Goal: Transaction & Acquisition: Purchase product/service

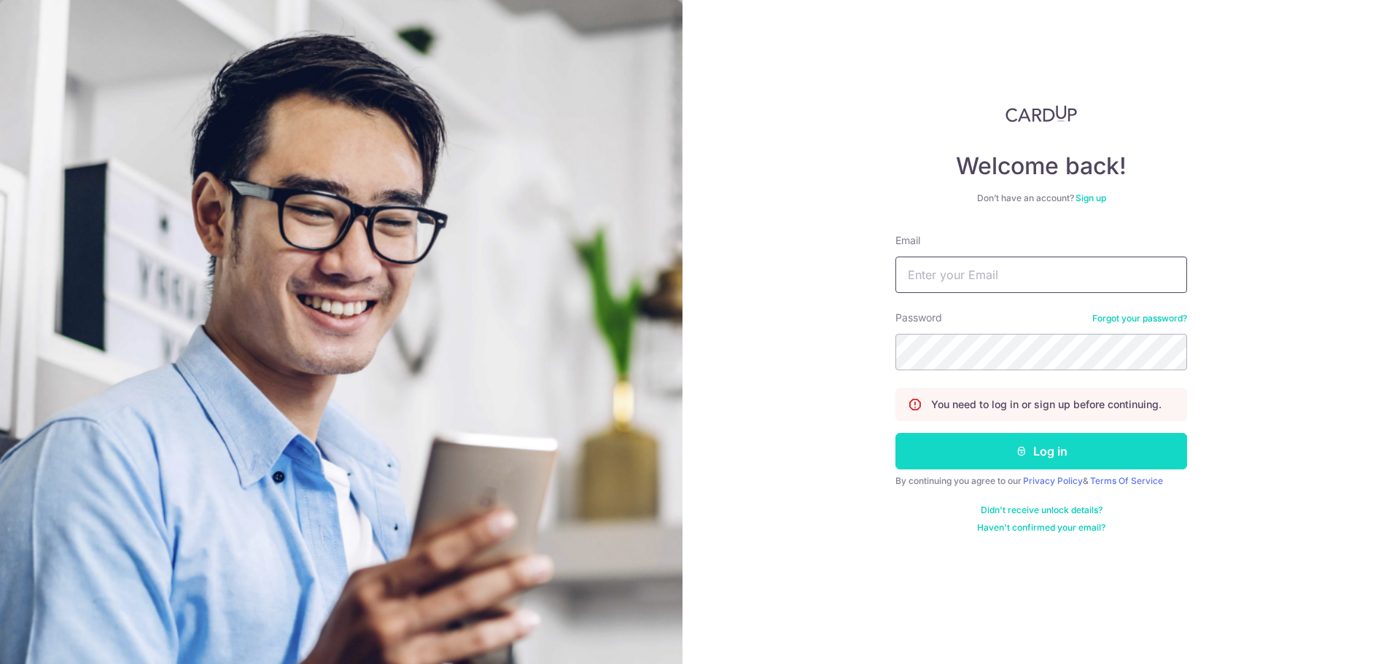
type input "[EMAIL_ADDRESS][DOMAIN_NAME]"
click at [951, 443] on button "Log in" at bounding box center [1041, 451] width 292 height 36
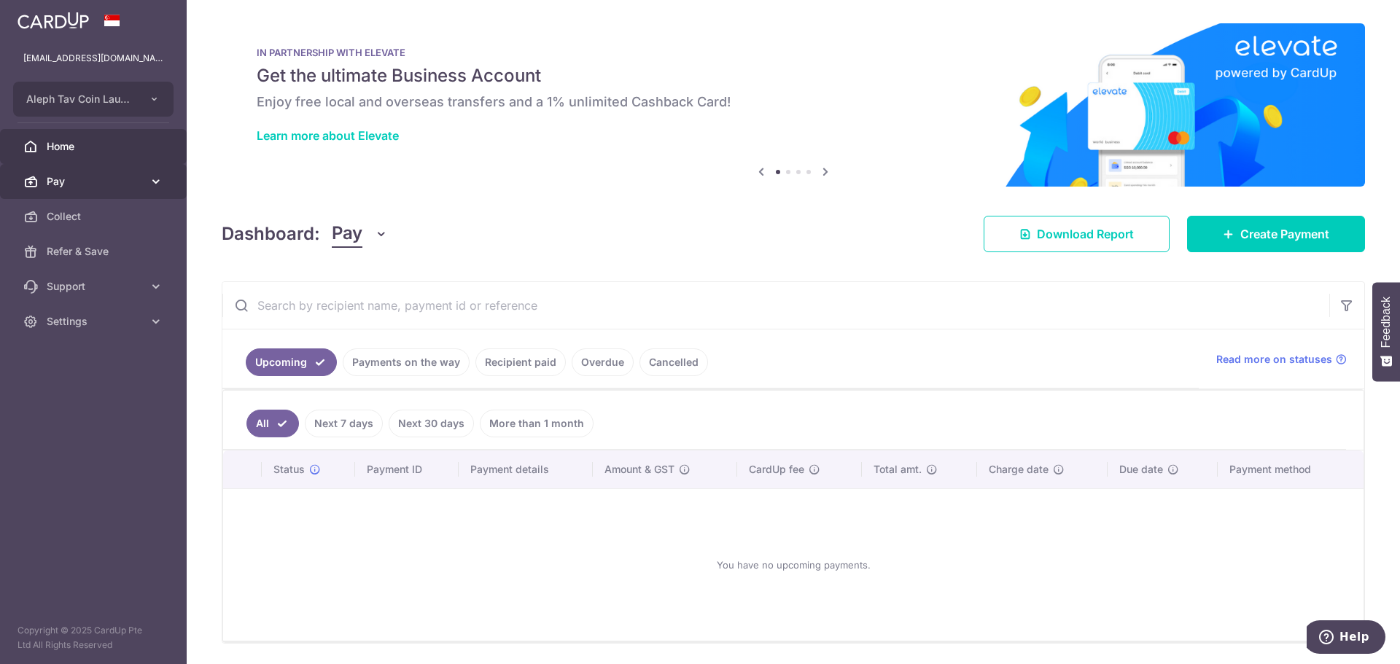
click at [97, 182] on span "Pay" at bounding box center [95, 181] width 96 height 15
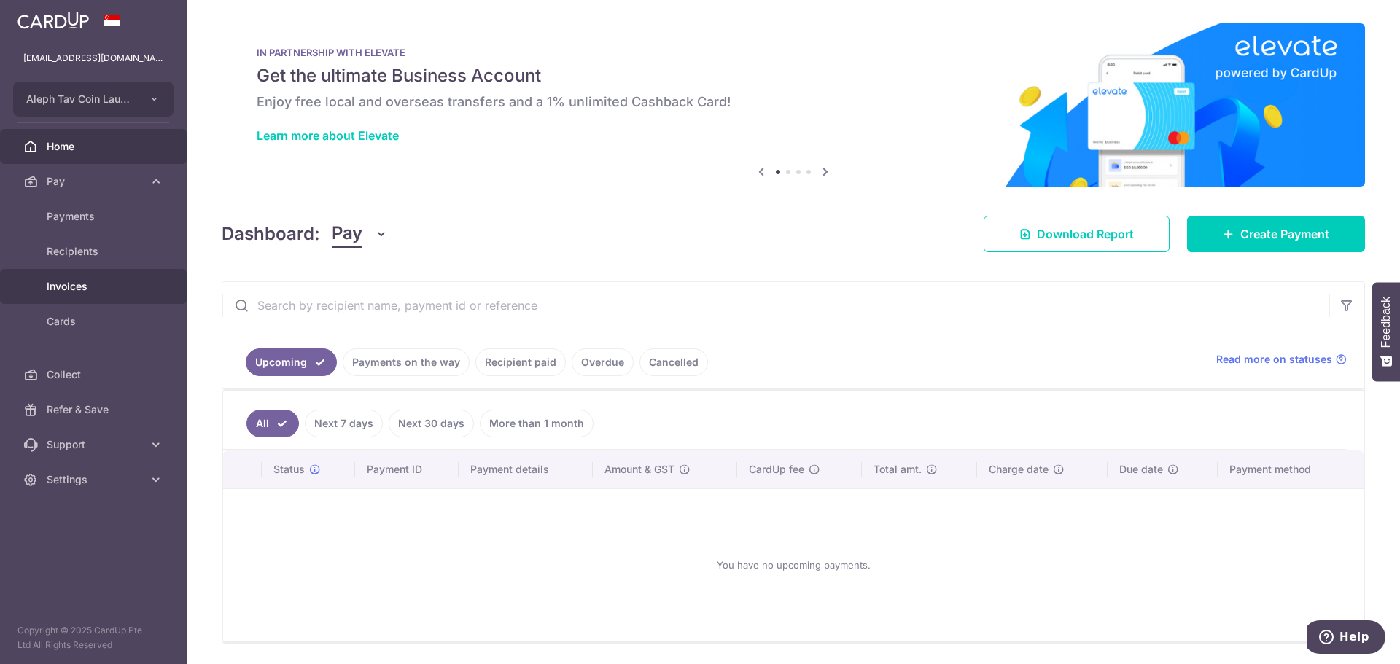
click at [86, 285] on span "Invoices" at bounding box center [95, 286] width 96 height 15
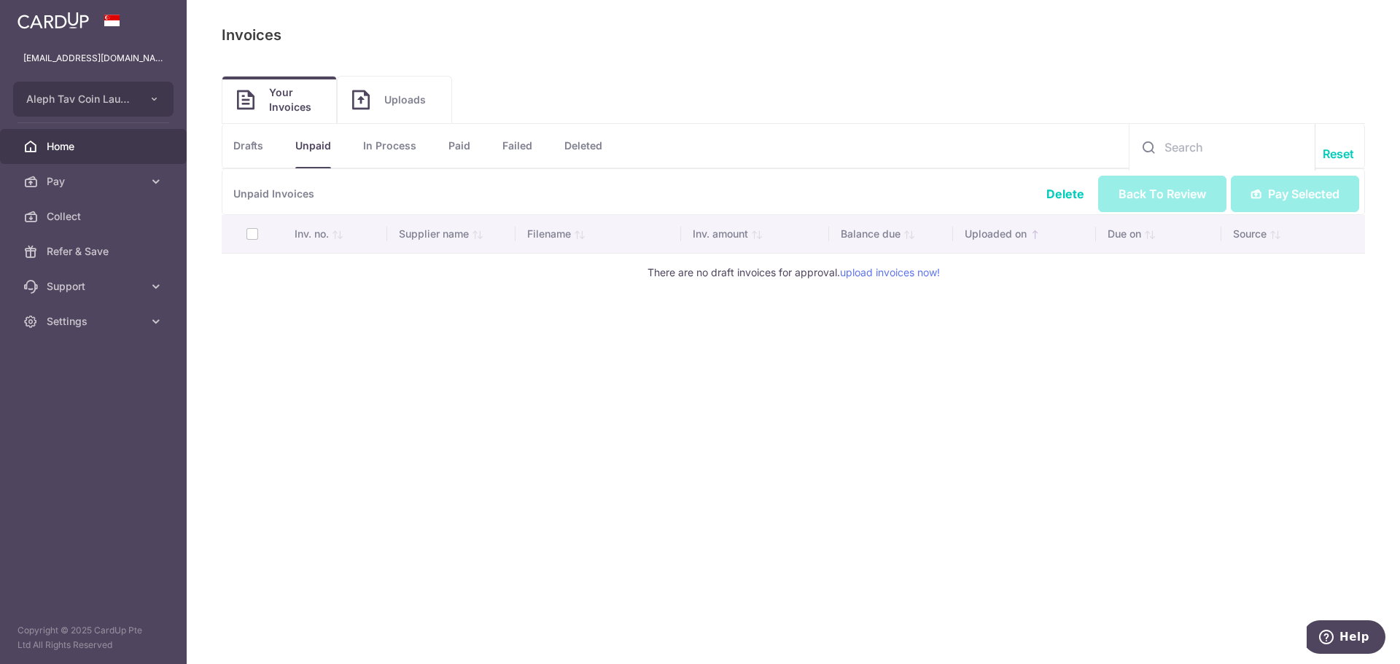
click at [63, 149] on span "Home" at bounding box center [95, 146] width 96 height 15
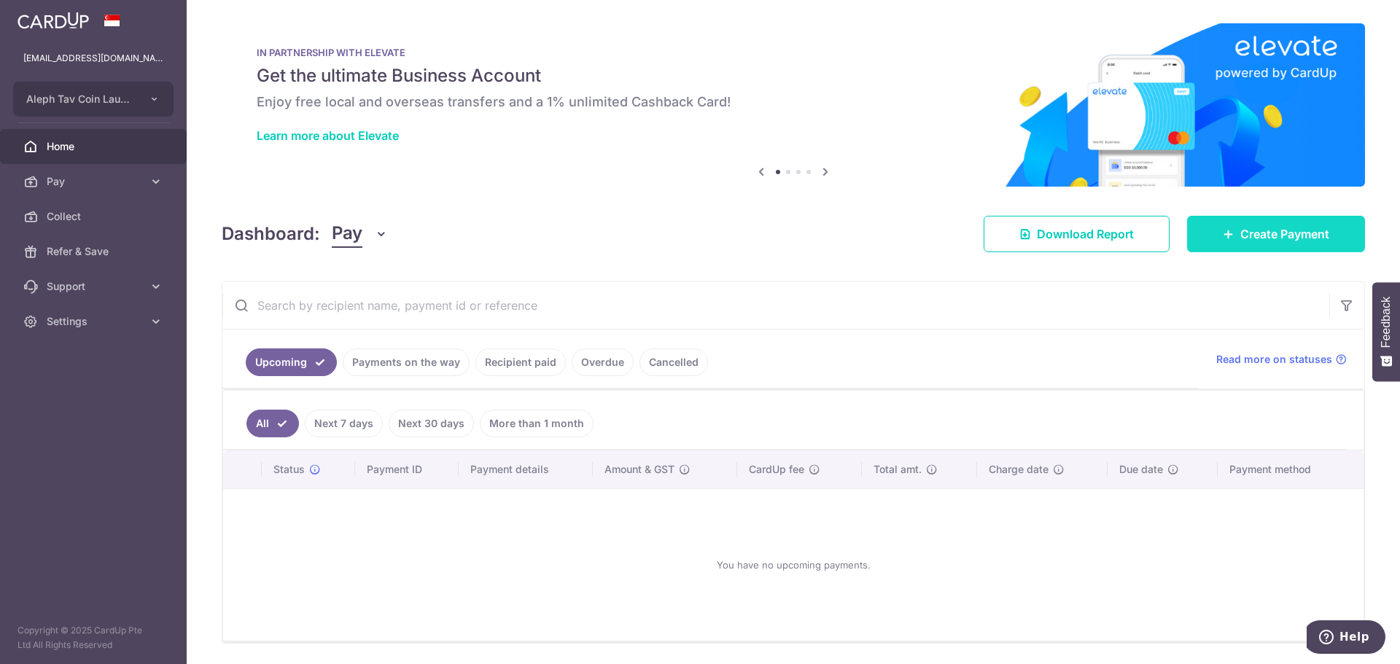
click at [1261, 230] on span "Create Payment" at bounding box center [1284, 233] width 89 height 17
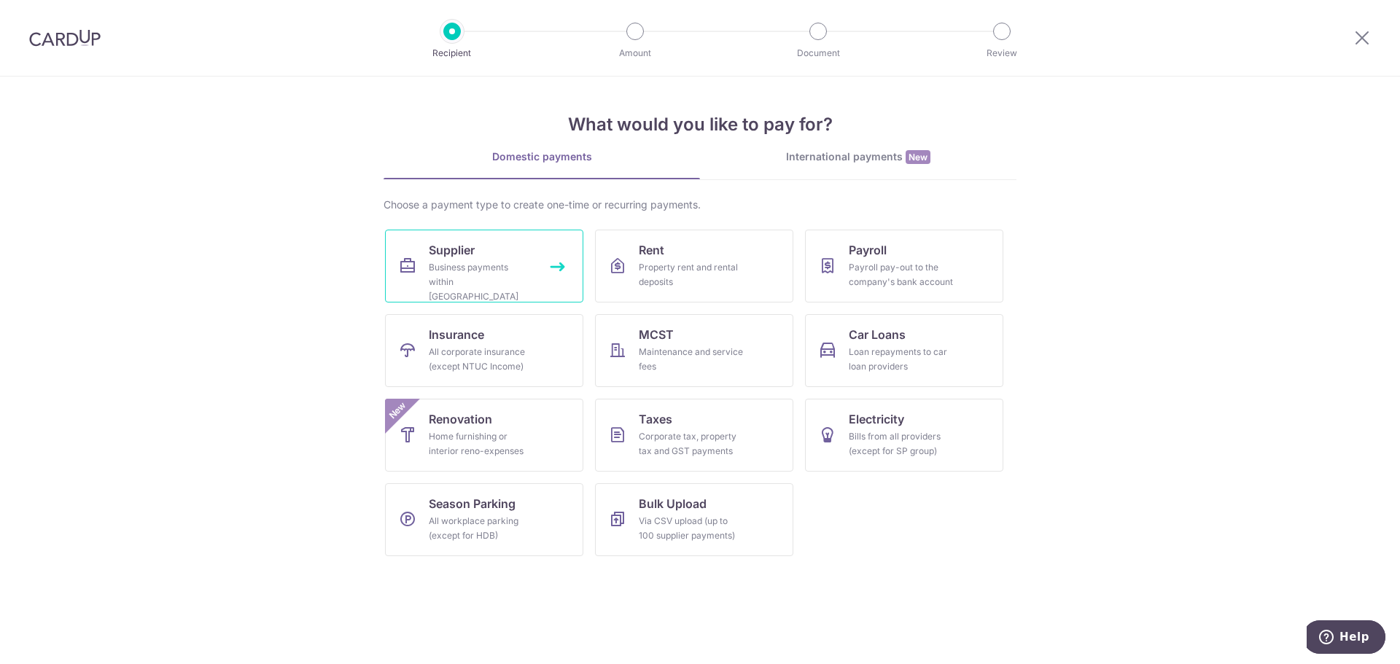
click at [537, 288] on link "Supplier Business payments within Singapore" at bounding box center [484, 266] width 198 height 73
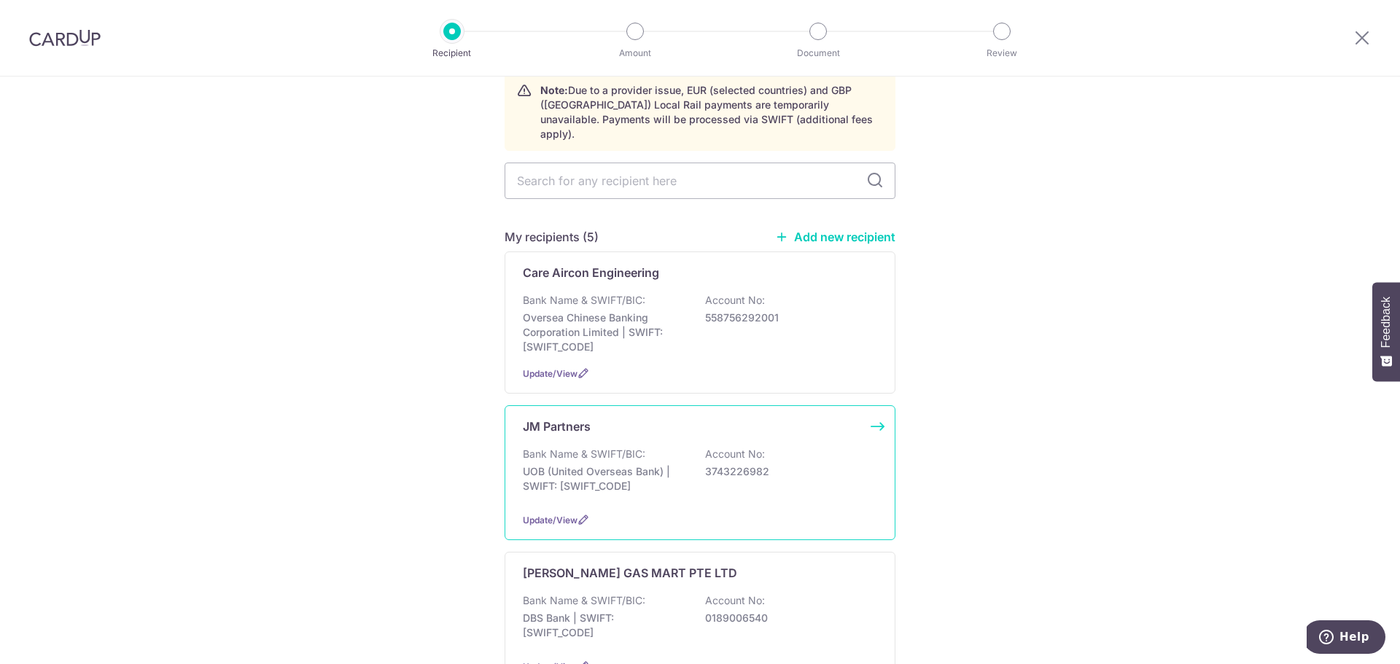
scroll to position [365, 0]
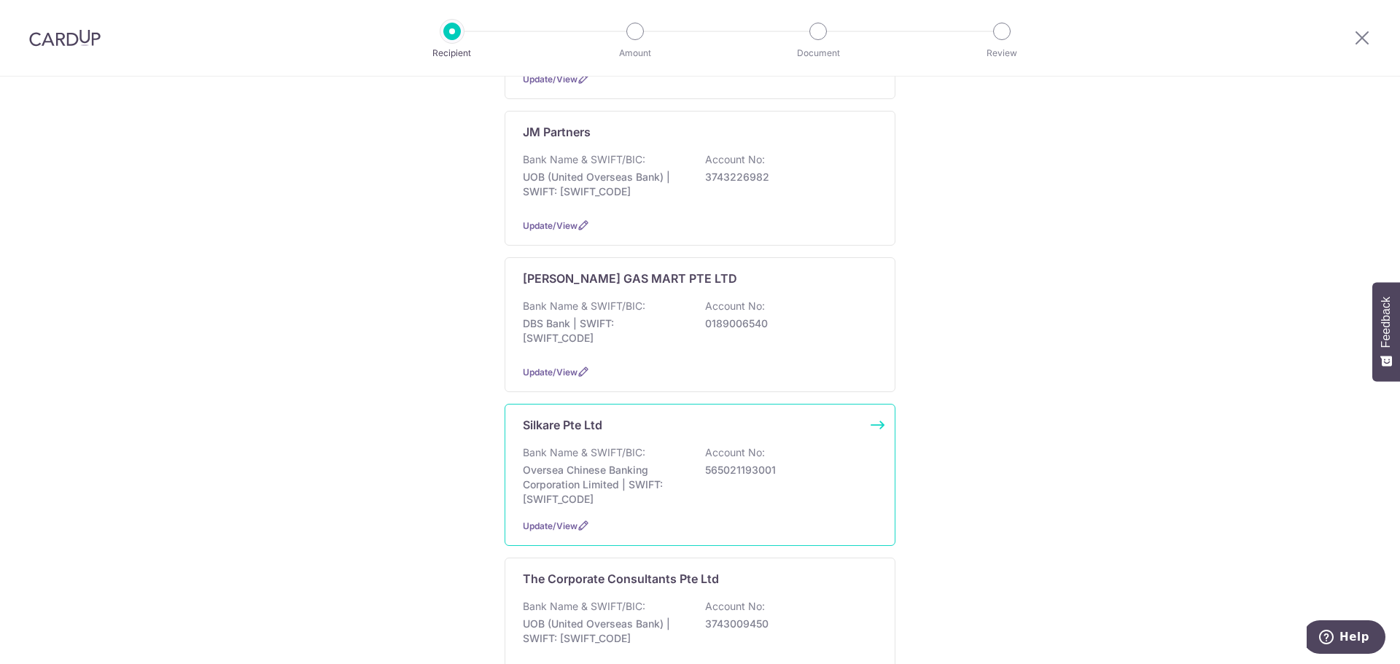
click at [664, 426] on div "Silkare Pte Ltd Bank Name & SWIFT/BIC: Oversea Chinese Banking Corporation Limi…" at bounding box center [700, 475] width 391 height 142
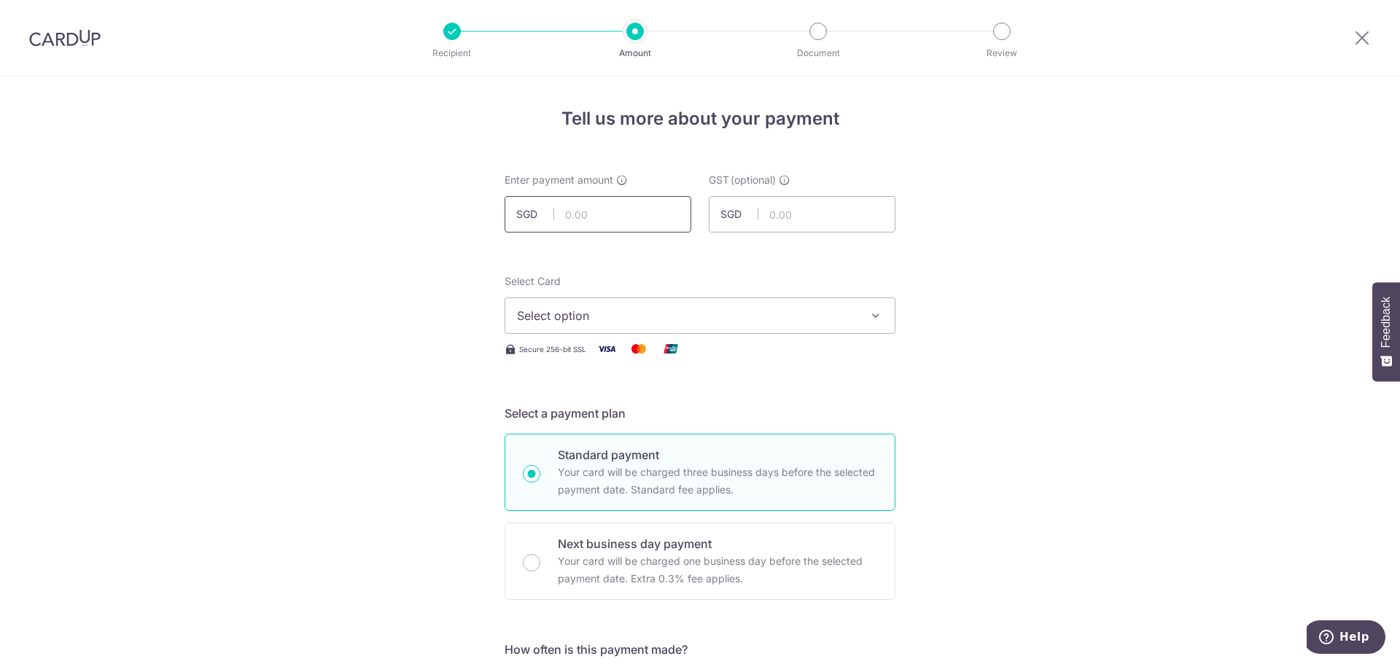
click at [578, 206] on input "text" at bounding box center [598, 214] width 187 height 36
type input "348.80"
click at [633, 322] on span "Select option" at bounding box center [687, 315] width 340 height 17
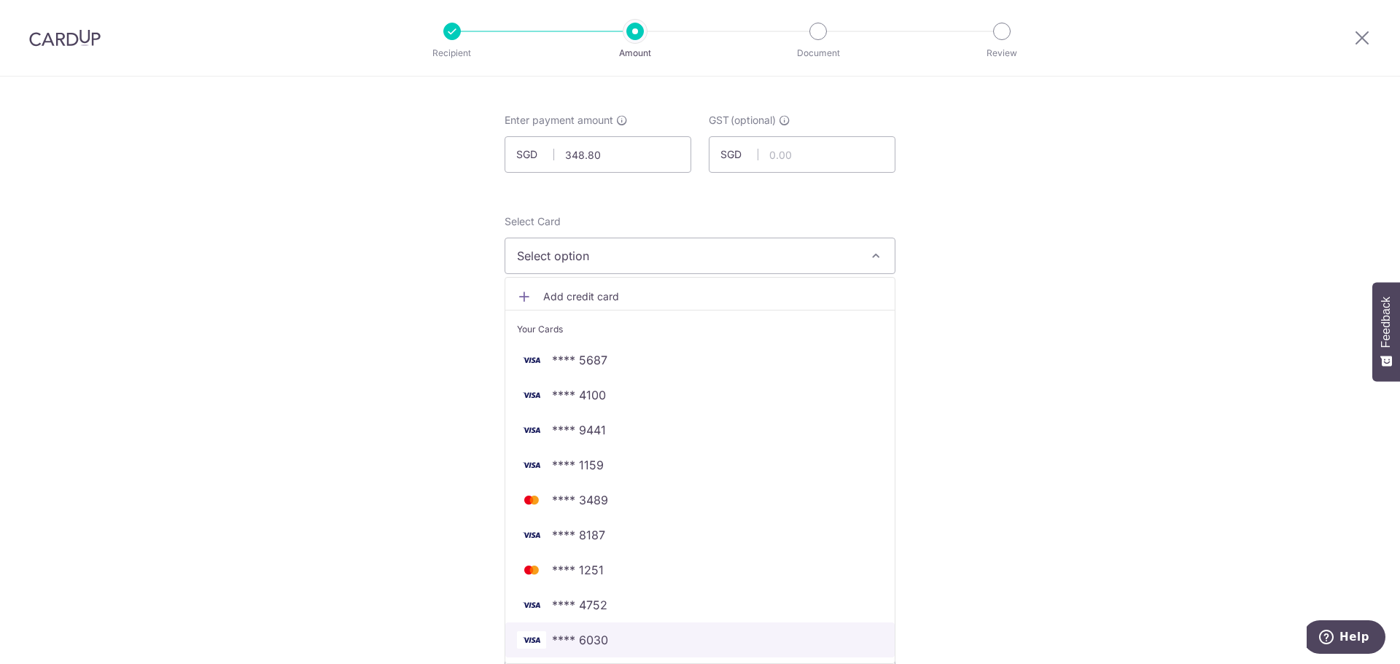
scroll to position [146, 0]
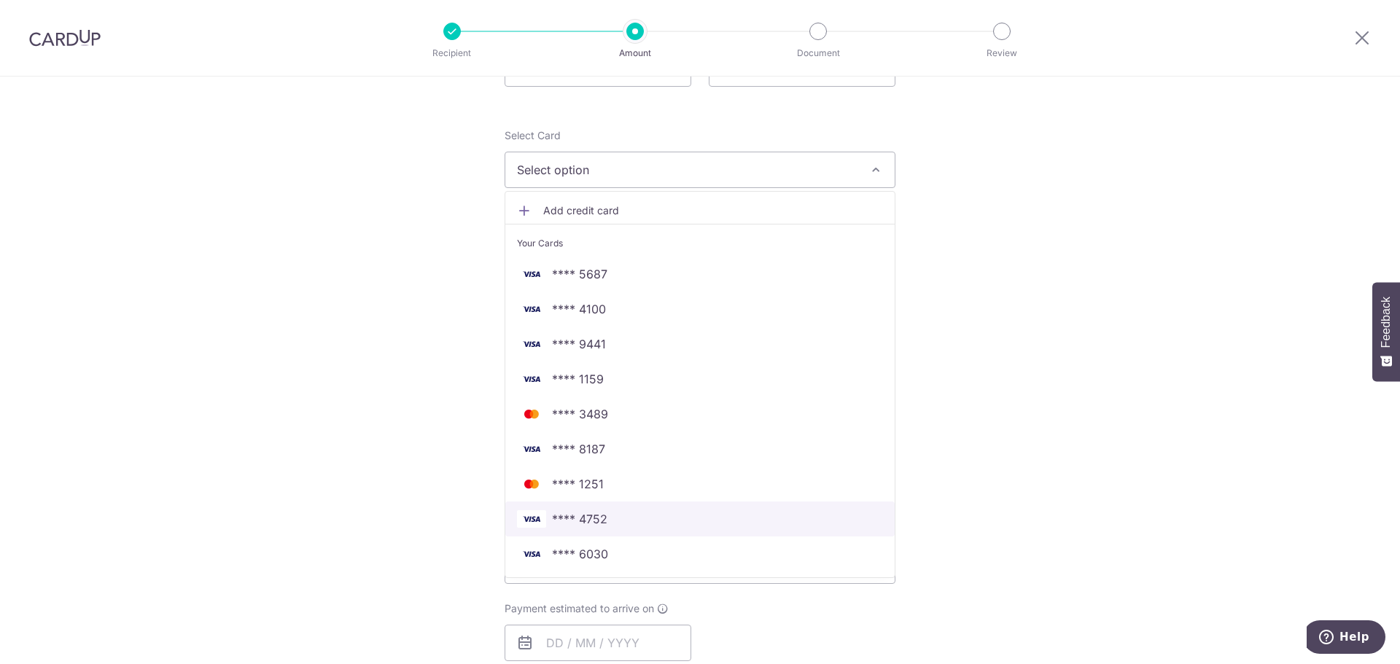
click at [659, 524] on span "**** 4752" at bounding box center [700, 518] width 366 height 17
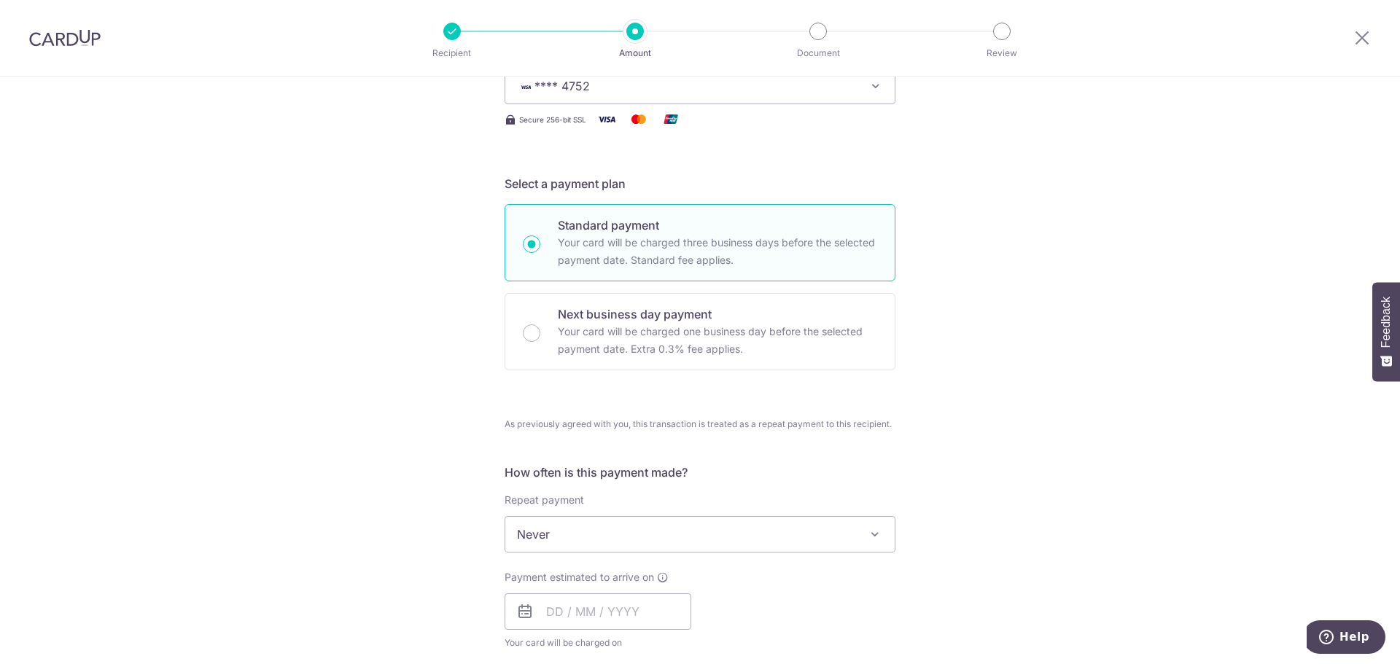
scroll to position [365, 0]
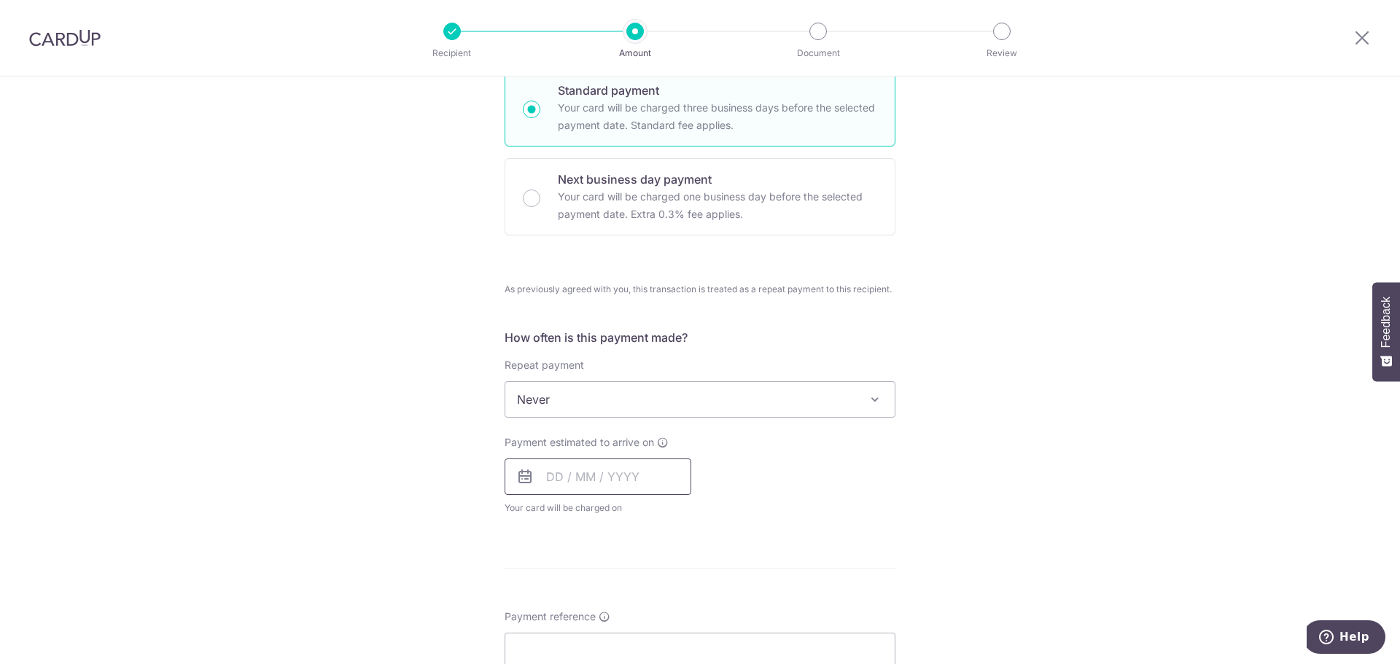
click at [599, 486] on input "text" at bounding box center [598, 477] width 187 height 36
click at [560, 612] on link "8" at bounding box center [563, 609] width 23 height 23
type input "[DATE]"
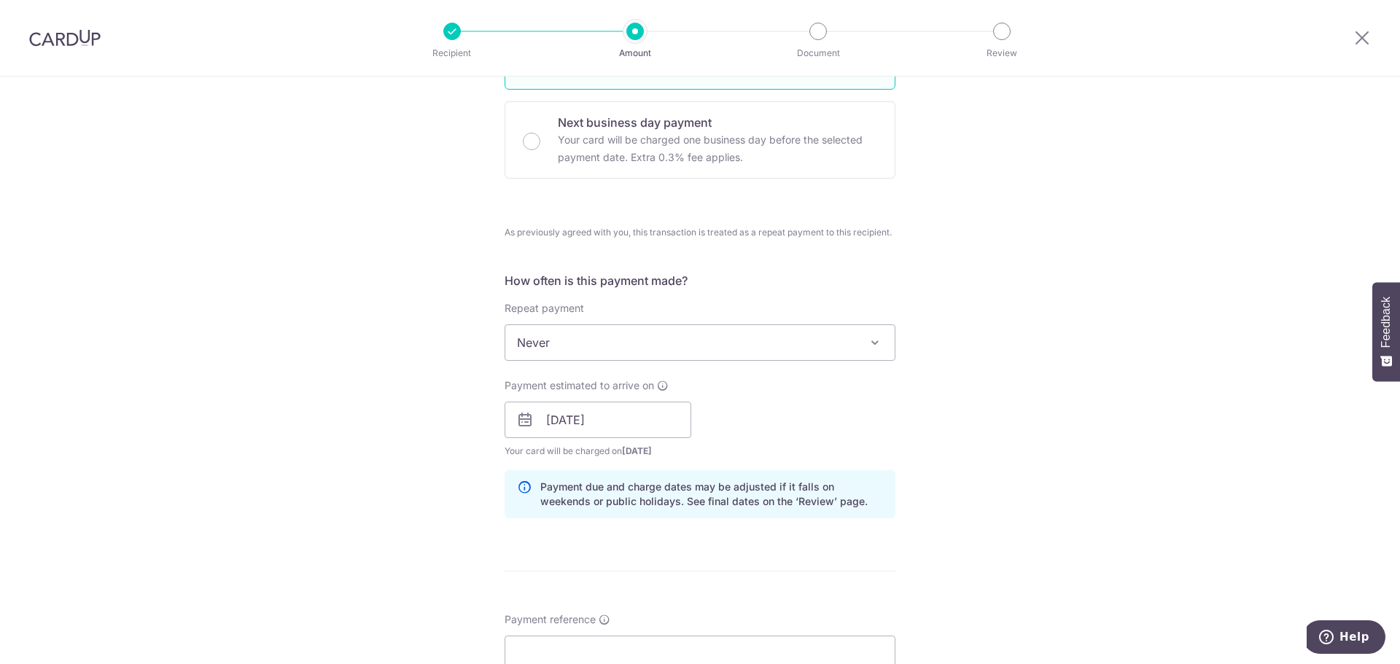
scroll to position [656, 0]
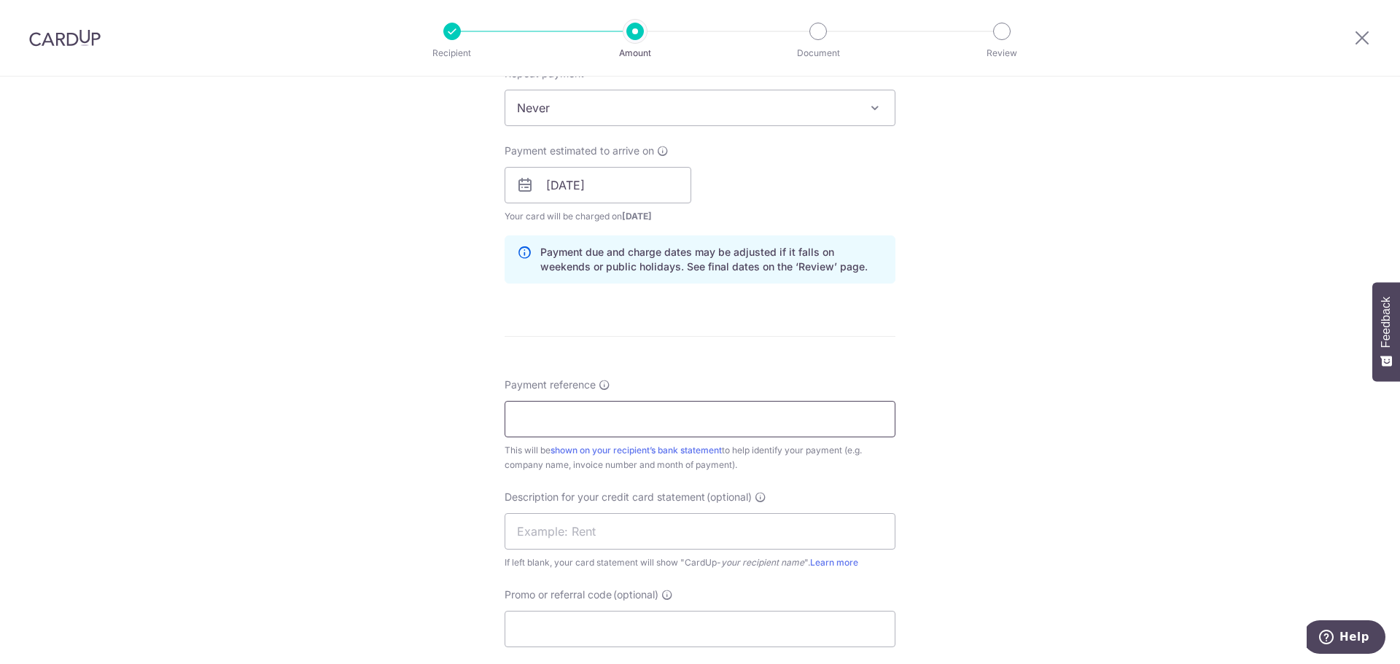
click at [587, 411] on input "Payment reference" at bounding box center [700, 419] width 391 height 36
type input "SK INV 25 0330 CU"
click at [583, 527] on input "text" at bounding box center [700, 531] width 391 height 36
drag, startPoint x: 645, startPoint y: 428, endPoint x: 508, endPoint y: 436, distance: 137.3
click at [508, 436] on input "SK INV 25 0330 CU" at bounding box center [700, 419] width 391 height 36
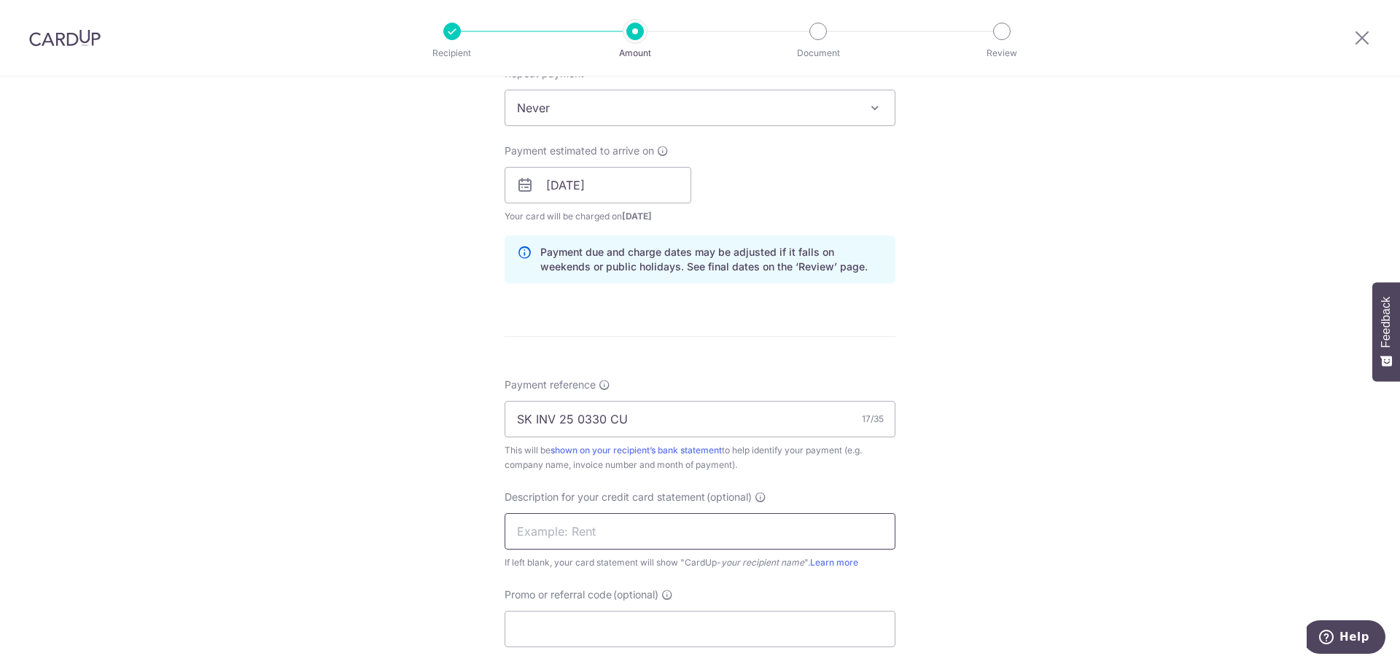
click at [602, 536] on input "text" at bounding box center [700, 531] width 391 height 36
paste input "SK INV 25 0330"
type input "SK INV 25 0330"
click at [588, 644] on input "Promo or referral code (optional)" at bounding box center [700, 629] width 391 height 36
type input "b"
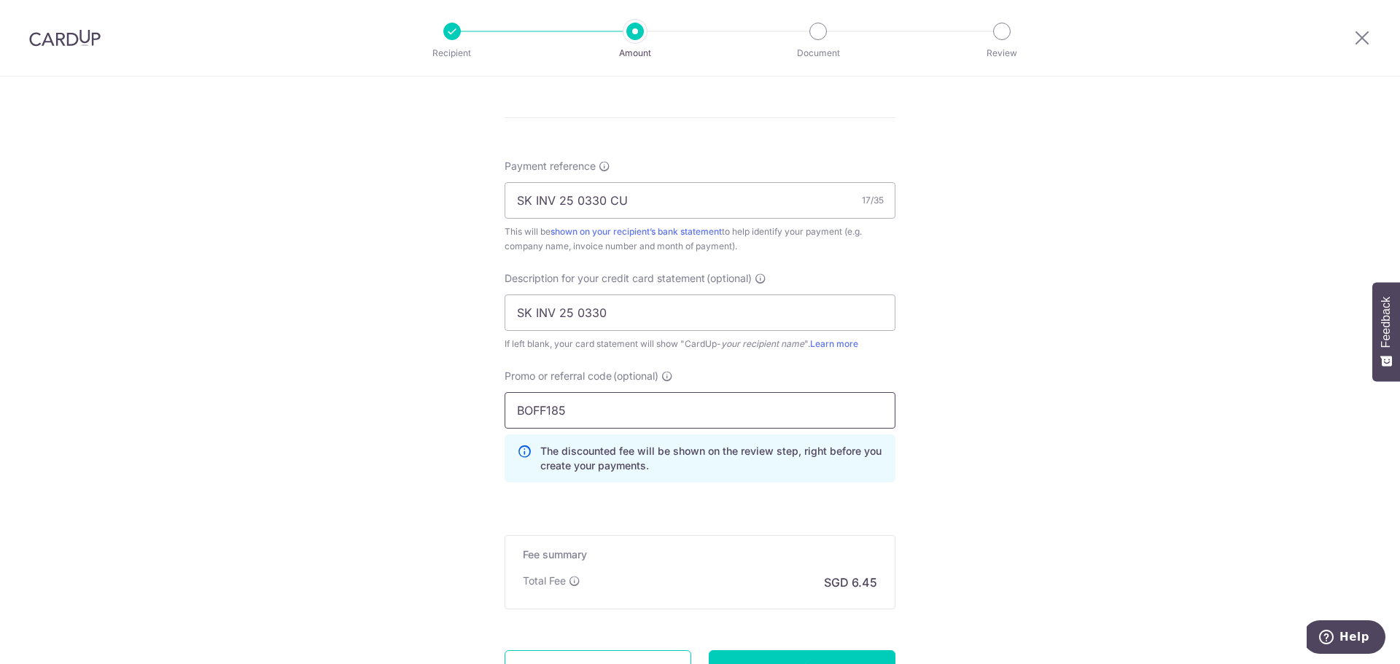
scroll to position [1007, 0]
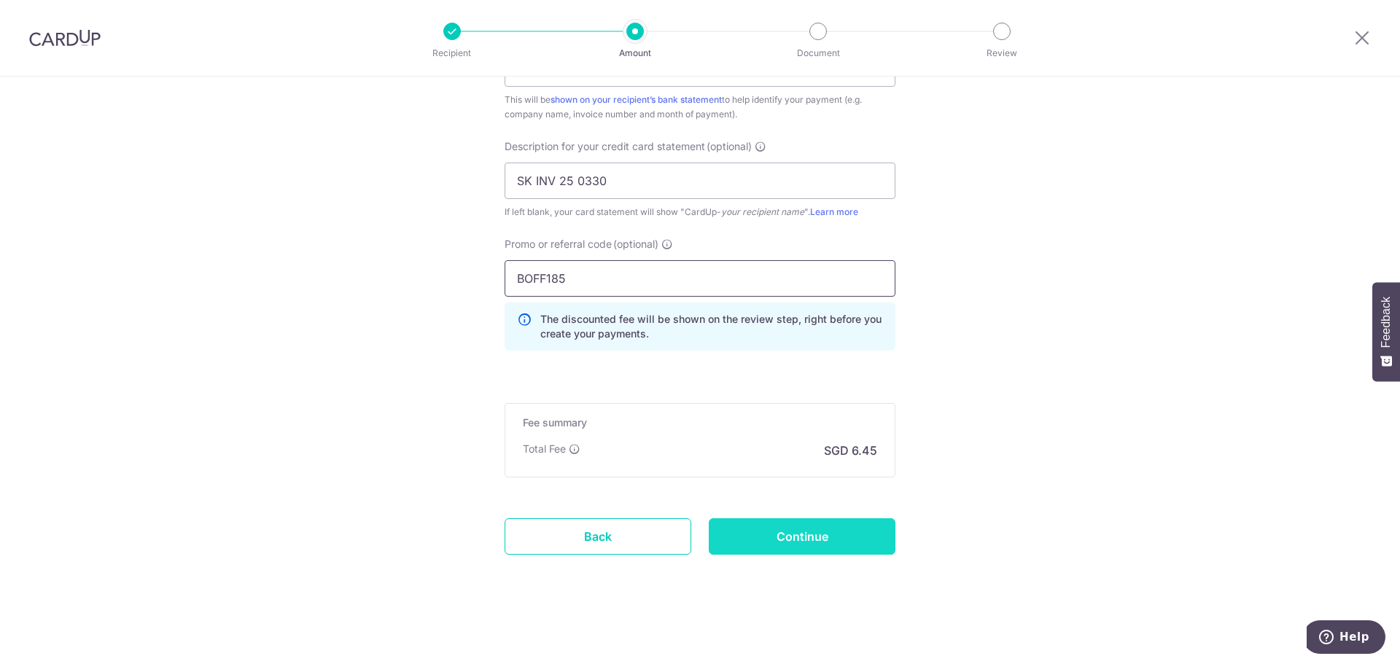
type input "BOFF185"
click at [801, 547] on input "Continue" at bounding box center [802, 536] width 187 height 36
type input "Create Schedule"
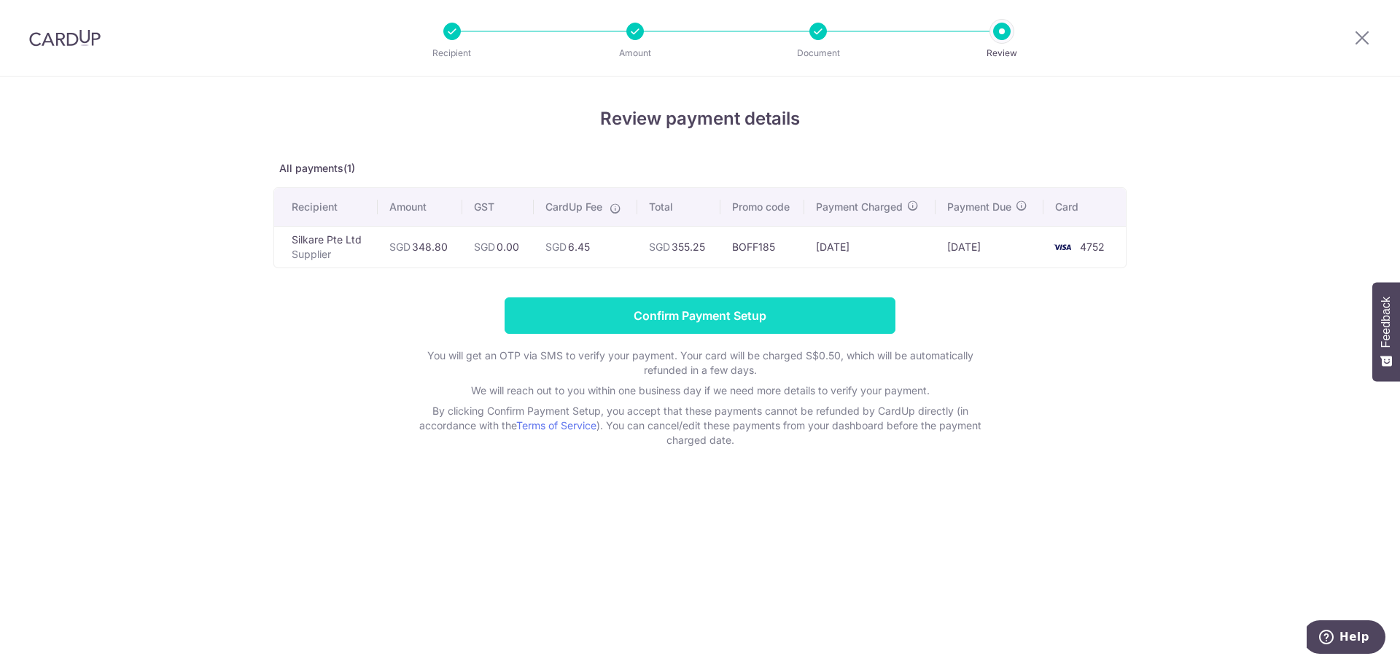
click at [593, 318] on input "Confirm Payment Setup" at bounding box center [700, 315] width 391 height 36
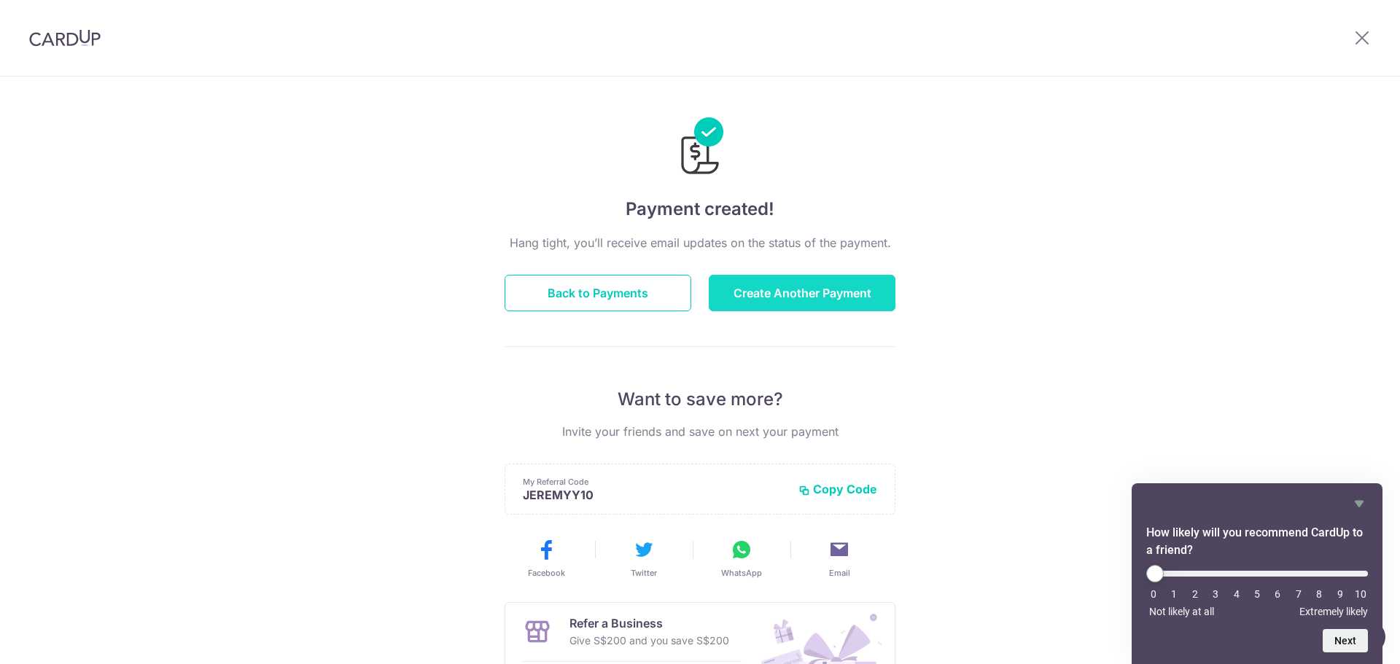
click at [778, 295] on button "Create Another Payment" at bounding box center [802, 293] width 187 height 36
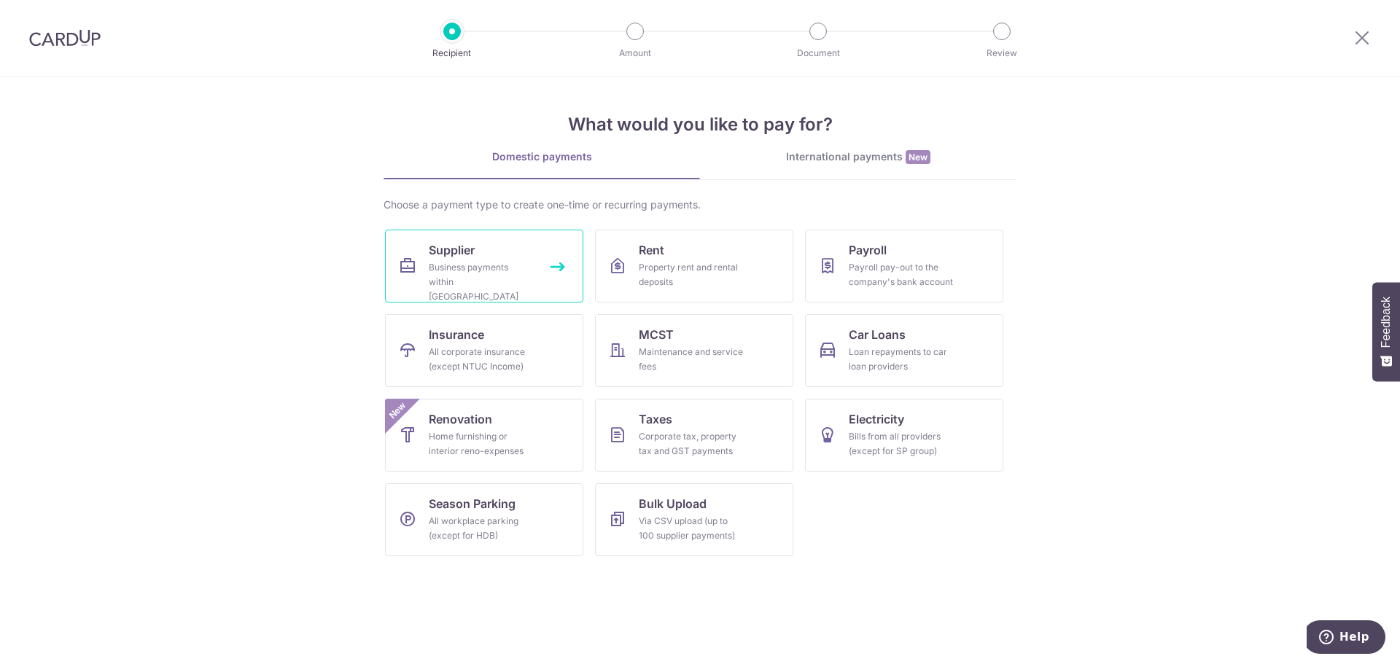
click at [486, 246] on link "Supplier Business payments within Singapore" at bounding box center [484, 266] width 198 height 73
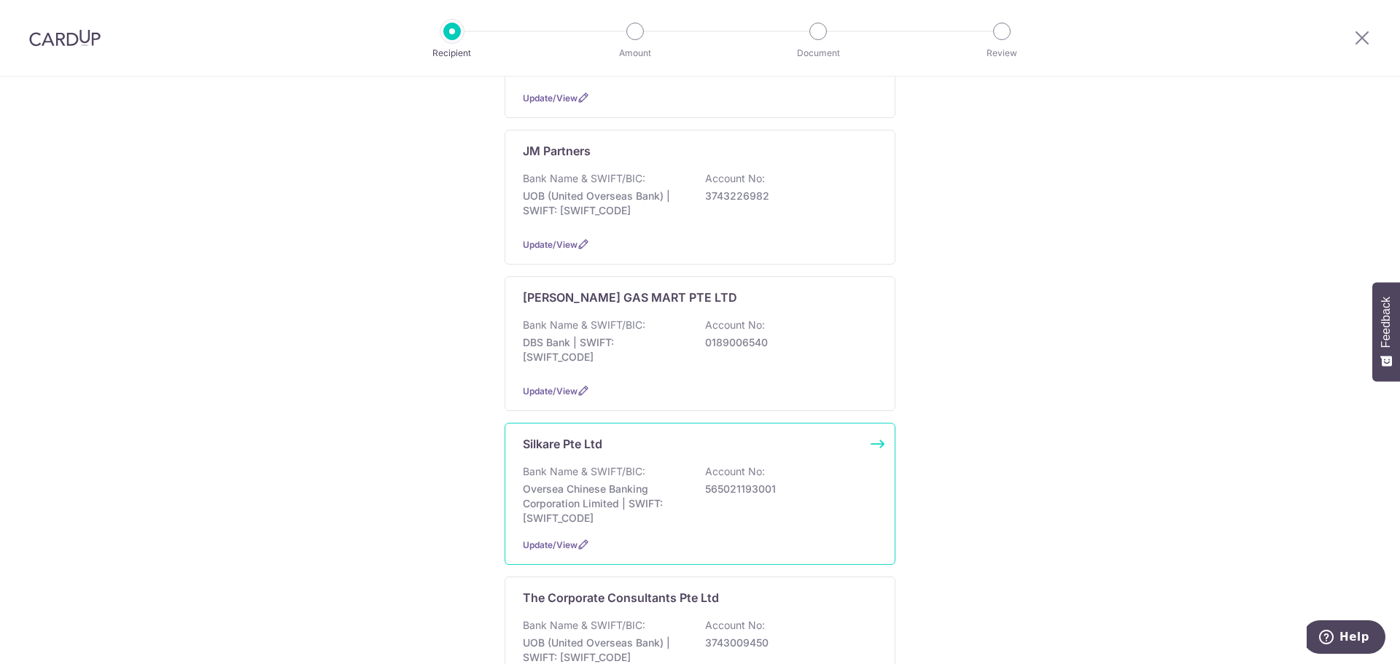
scroll to position [365, 0]
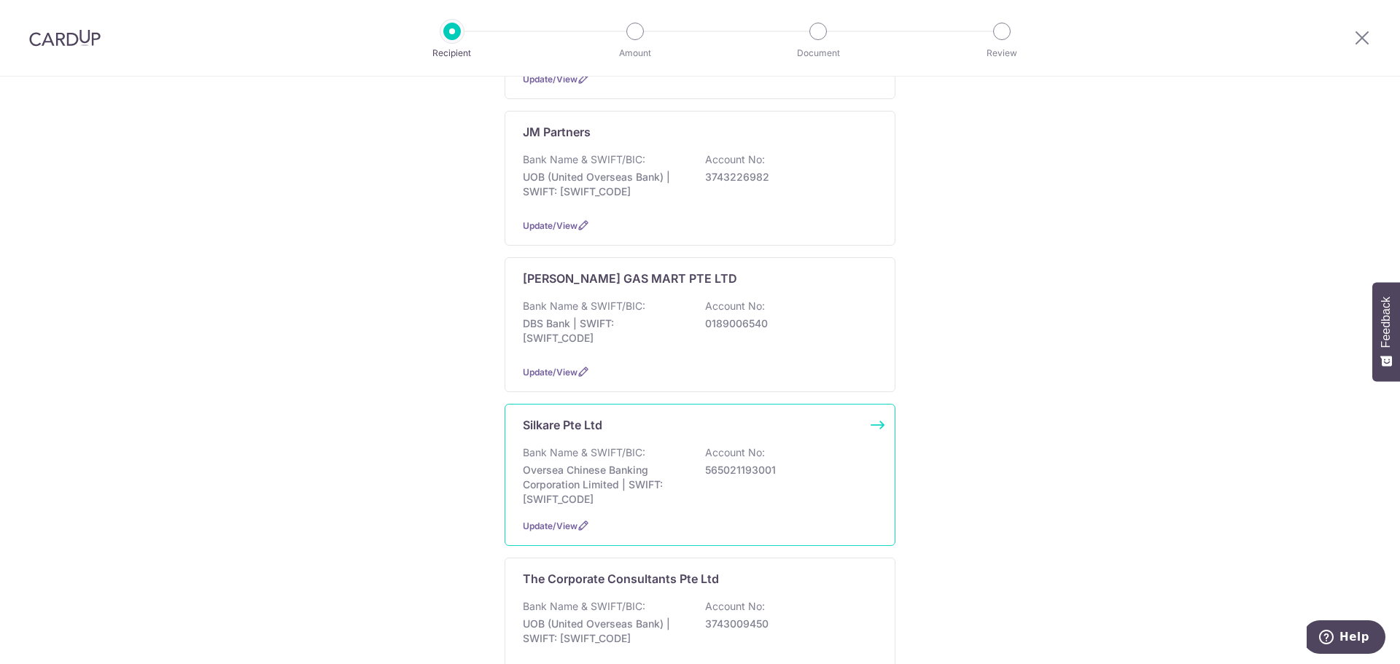
click at [576, 463] on p "Oversea Chinese Banking Corporation Limited | SWIFT: OCBCSGSGXXX" at bounding box center [604, 485] width 163 height 44
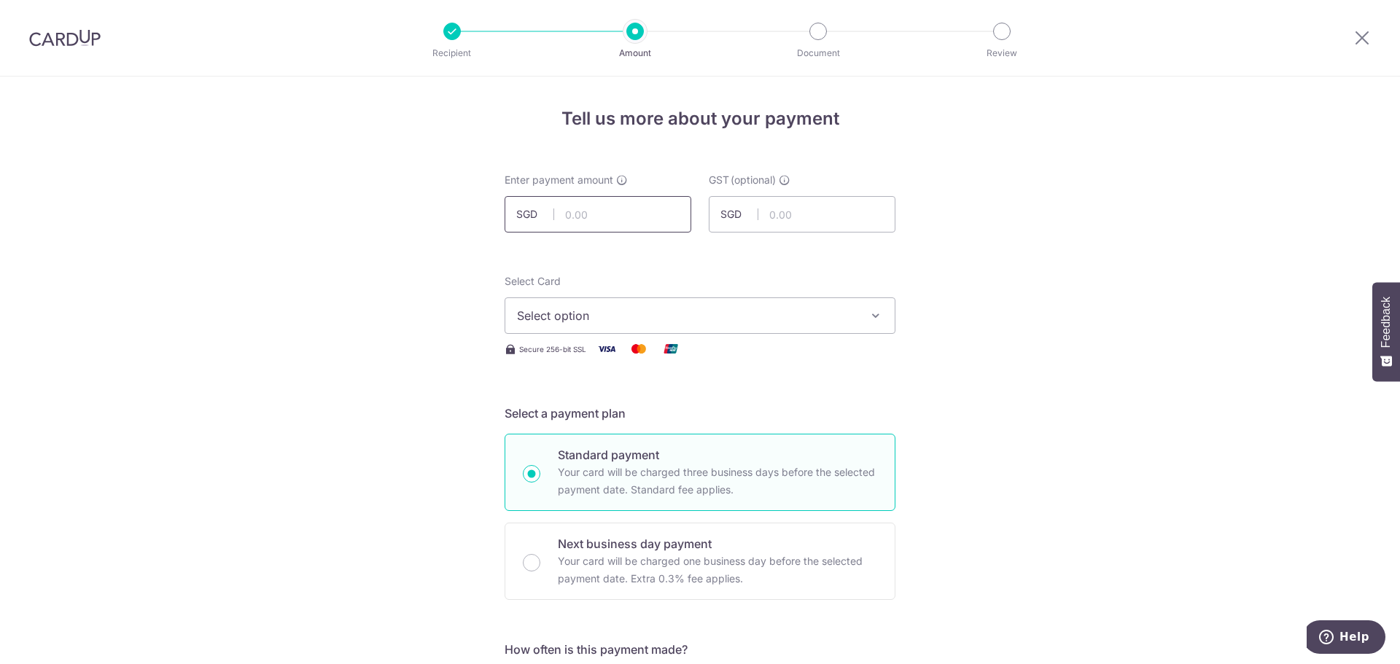
click at [589, 214] on input "text" at bounding box center [598, 214] width 187 height 36
type input "109.00"
click at [623, 318] on span "Select option" at bounding box center [687, 315] width 340 height 17
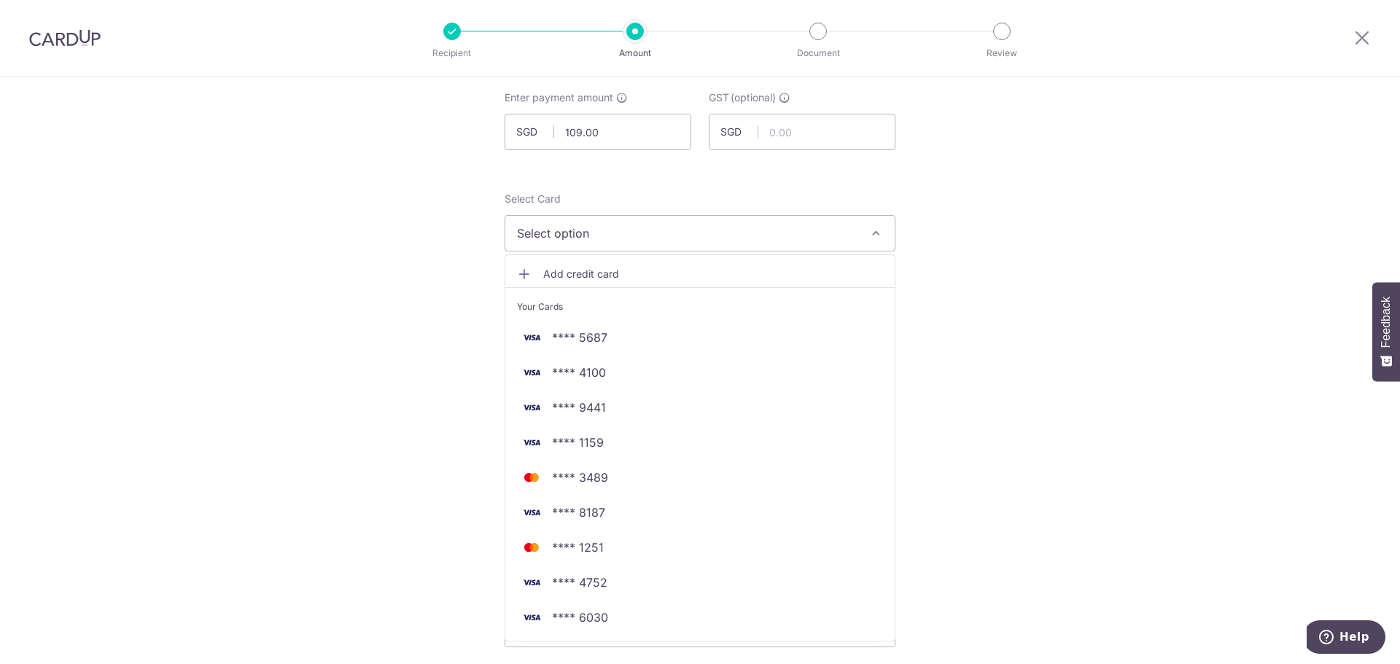
scroll to position [146, 0]
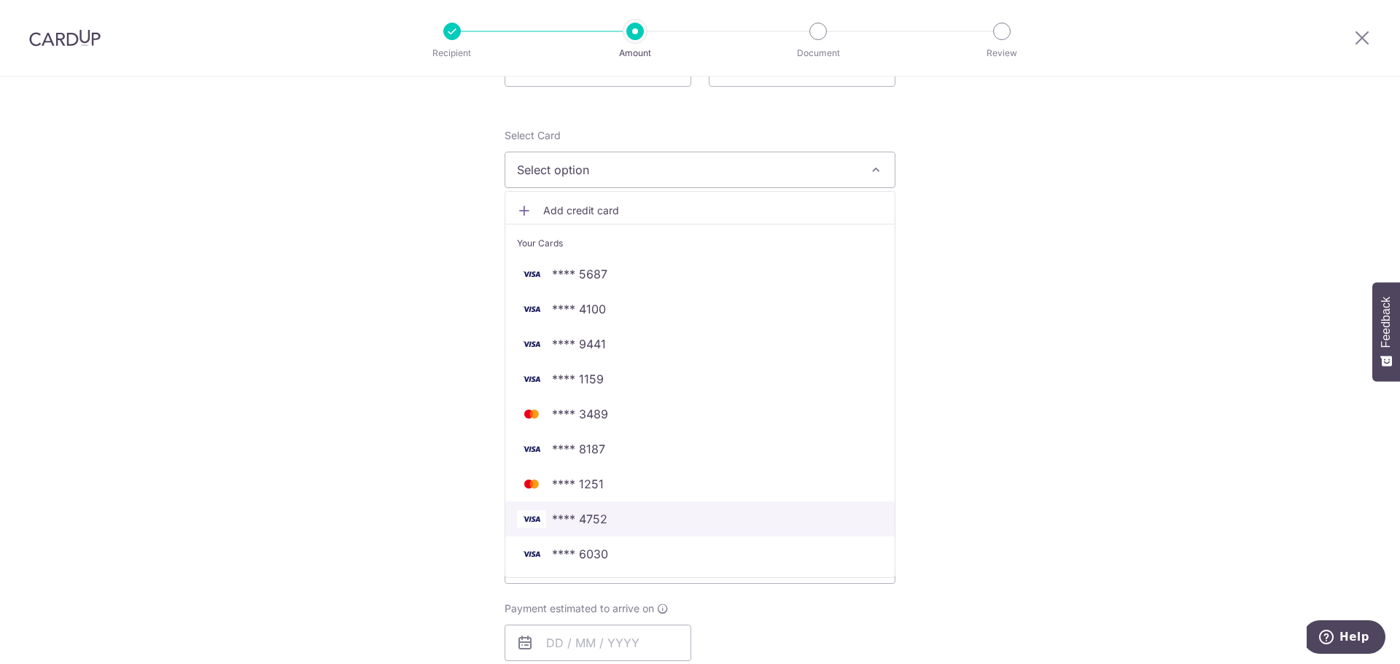
click at [607, 527] on span "**** 4752" at bounding box center [700, 518] width 366 height 17
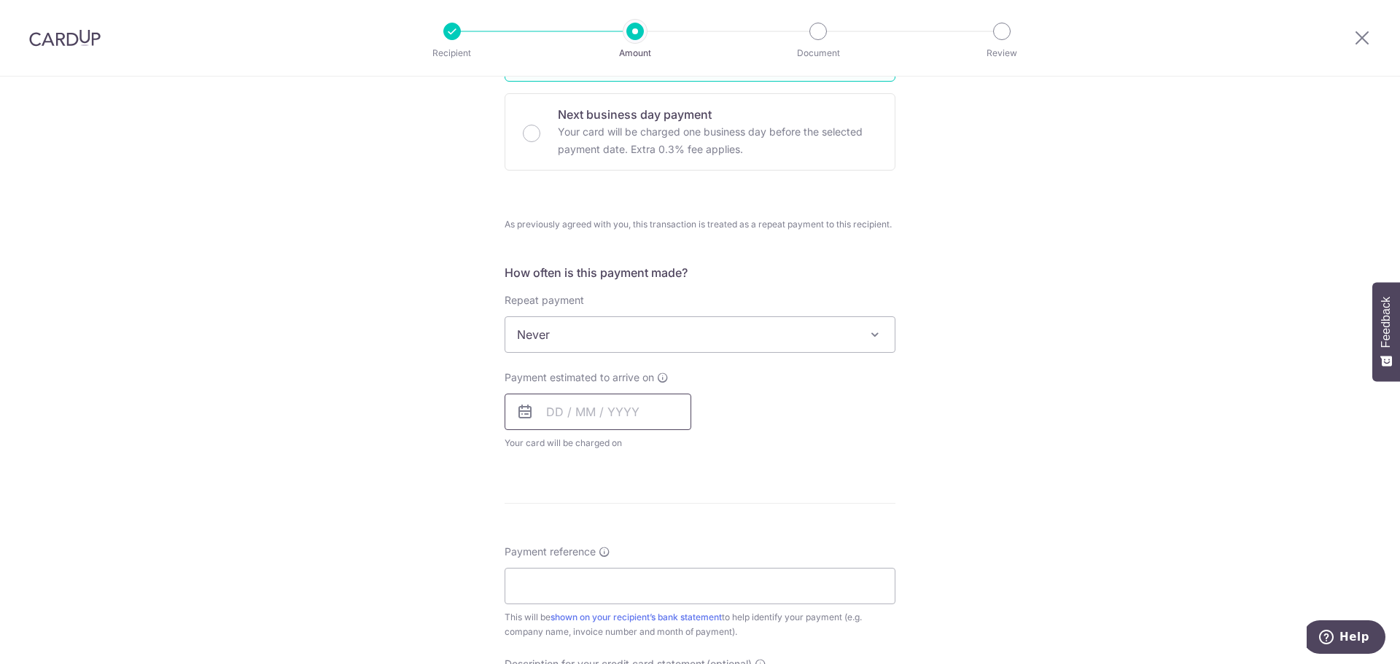
scroll to position [437, 0]
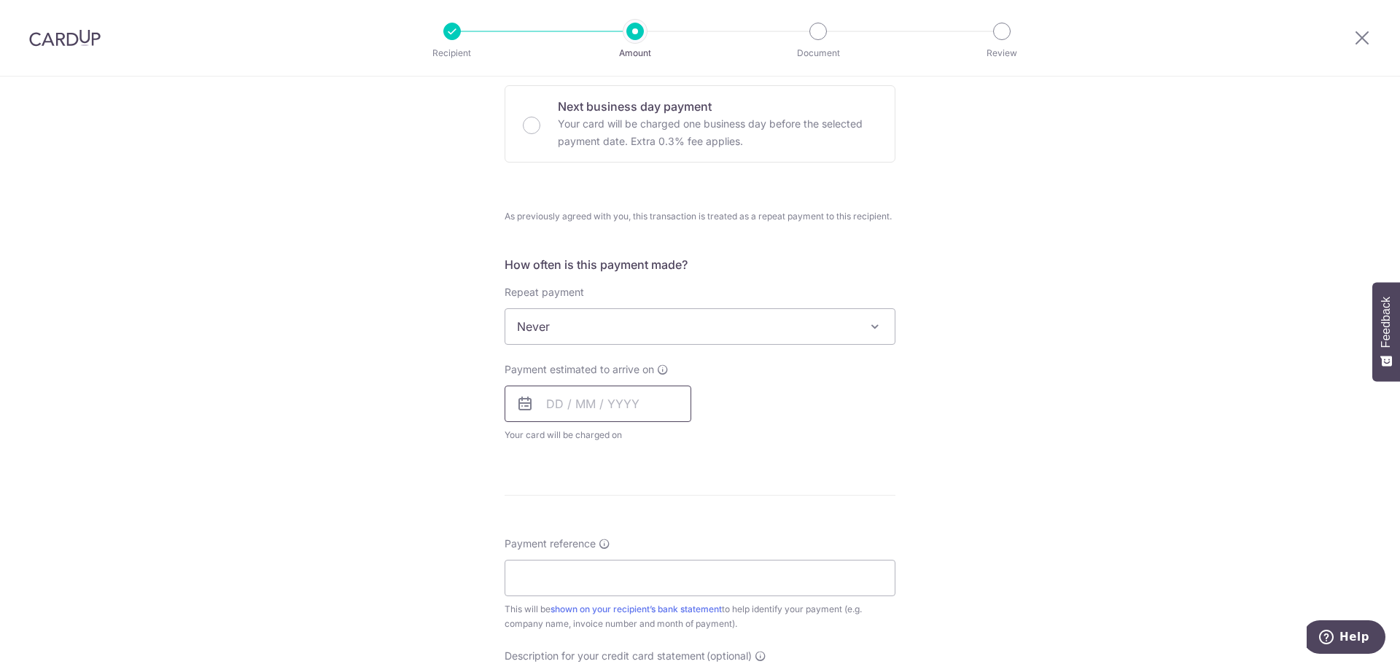
click at [577, 411] on input "text" at bounding box center [598, 404] width 187 height 36
click at [564, 538] on link "8" at bounding box center [563, 536] width 23 height 23
type input "[DATE]"
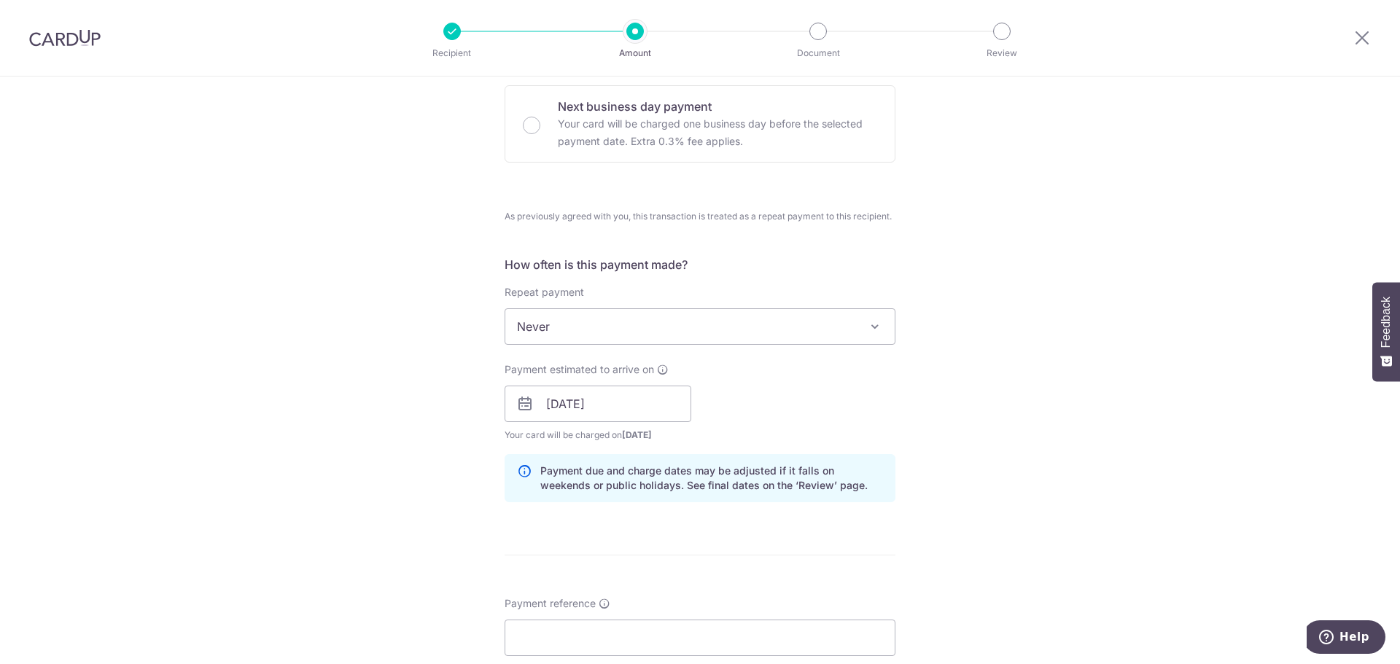
scroll to position [583, 0]
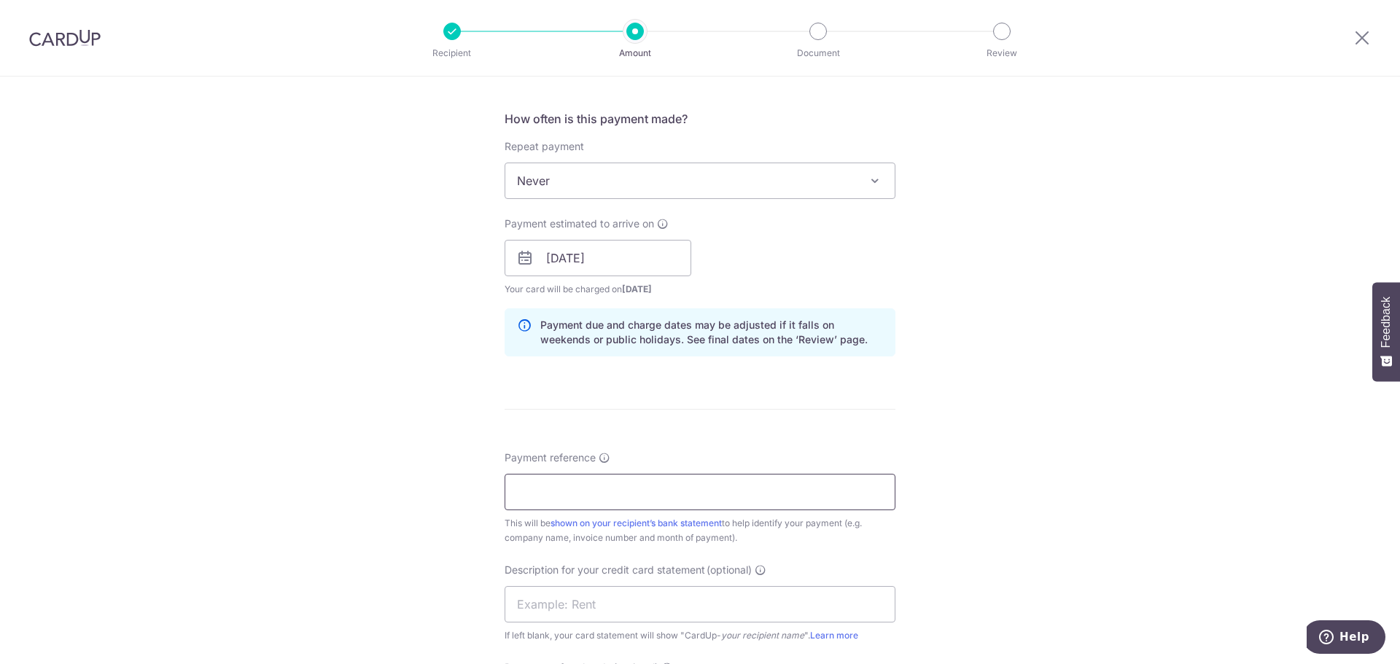
click at [535, 503] on input "Payment reference" at bounding box center [700, 492] width 391 height 36
click at [623, 595] on input "text" at bounding box center [700, 604] width 391 height 36
click at [618, 499] on input "SK INV 25 0413" at bounding box center [700, 492] width 391 height 36
drag, startPoint x: 625, startPoint y: 484, endPoint x: 479, endPoint y: 501, distance: 146.8
click at [479, 501] on div "Tell us more about your payment Enter payment amount SGD 109.00 109.00 GST (opt…" at bounding box center [700, 287] width 1400 height 1589
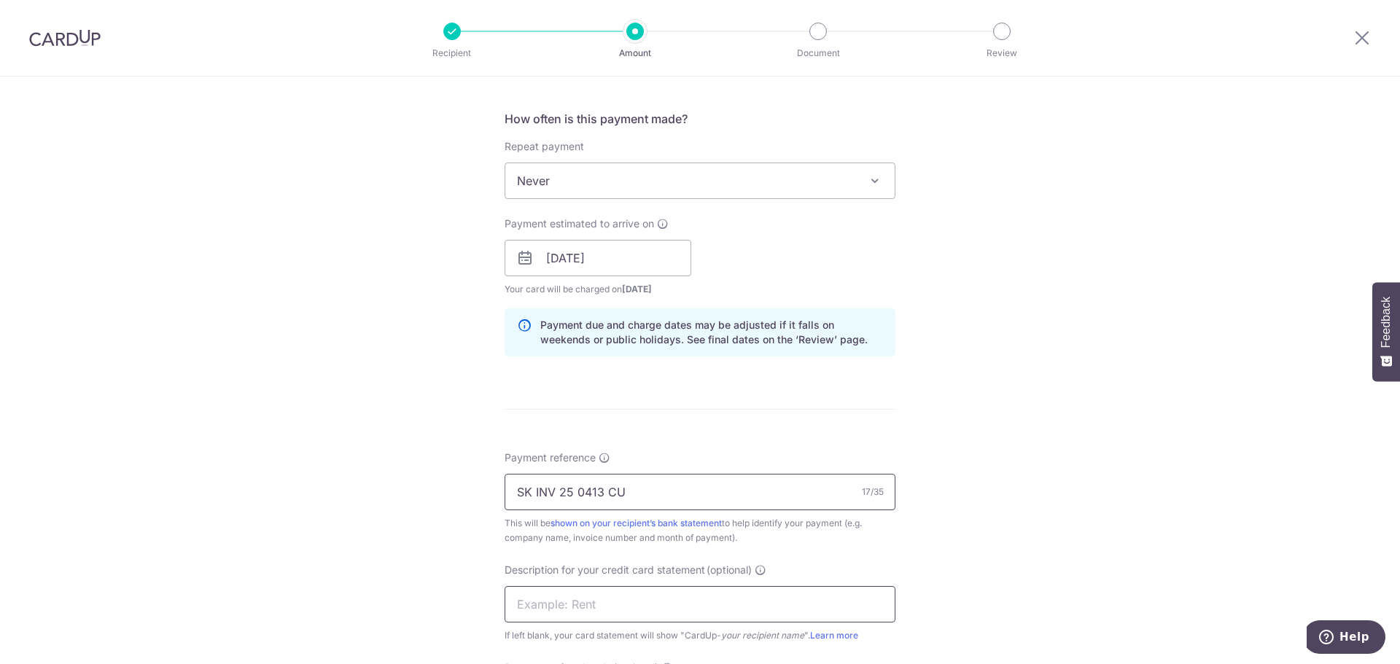
type input "SK INV 25 0413 CU"
click at [526, 606] on input "text" at bounding box center [700, 604] width 391 height 36
paste input "SK INV 25 0413"
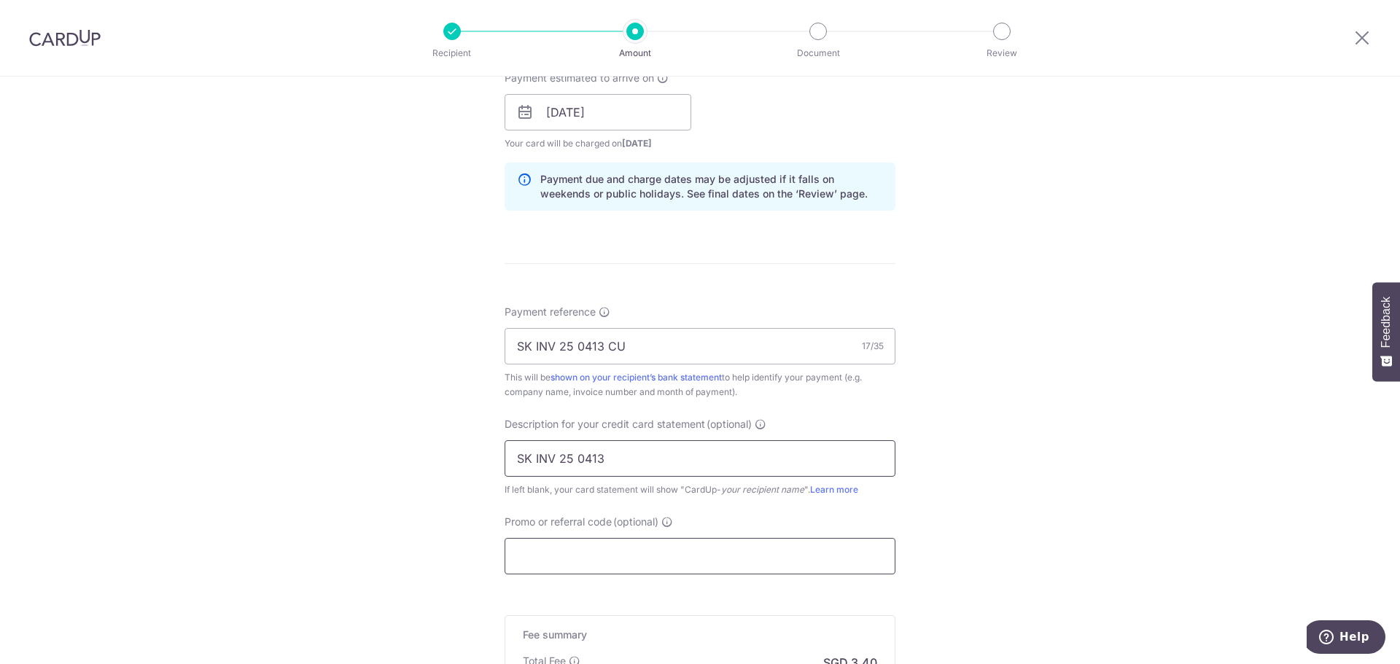
type input "SK INV 25 0413"
click at [566, 552] on input "Promo or referral code (optional)" at bounding box center [700, 556] width 391 height 36
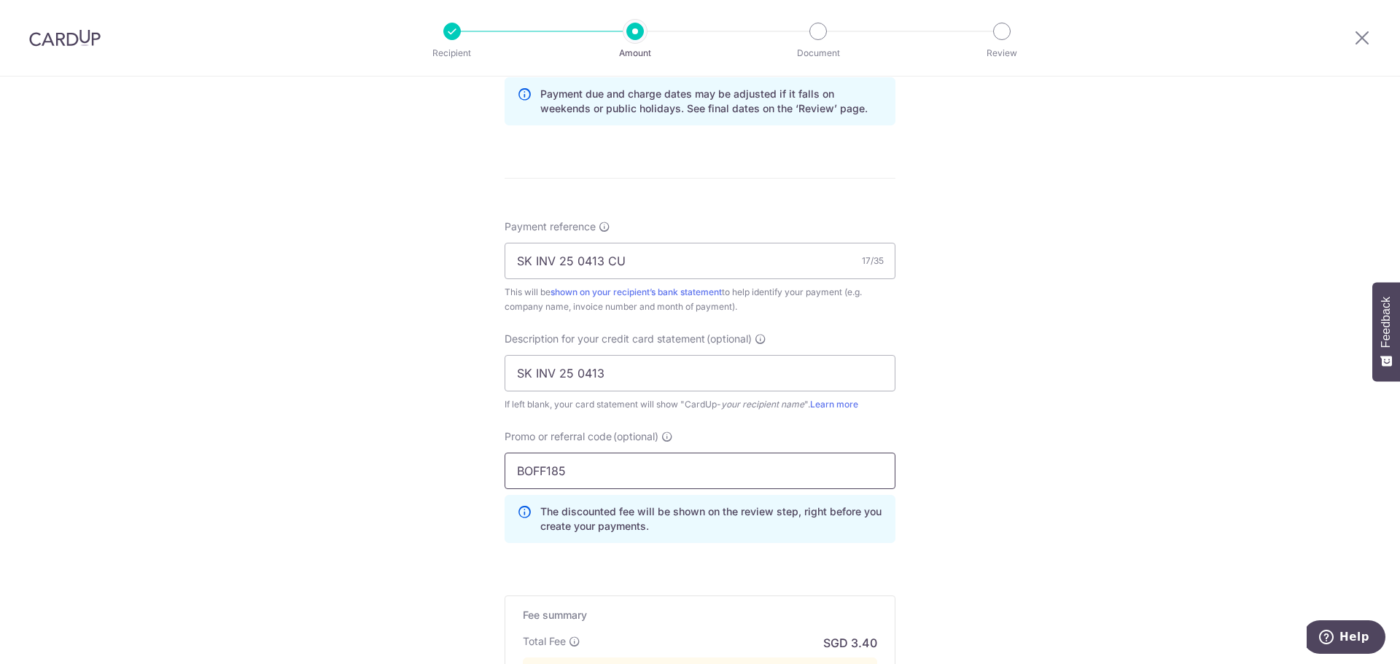
scroll to position [948, 0]
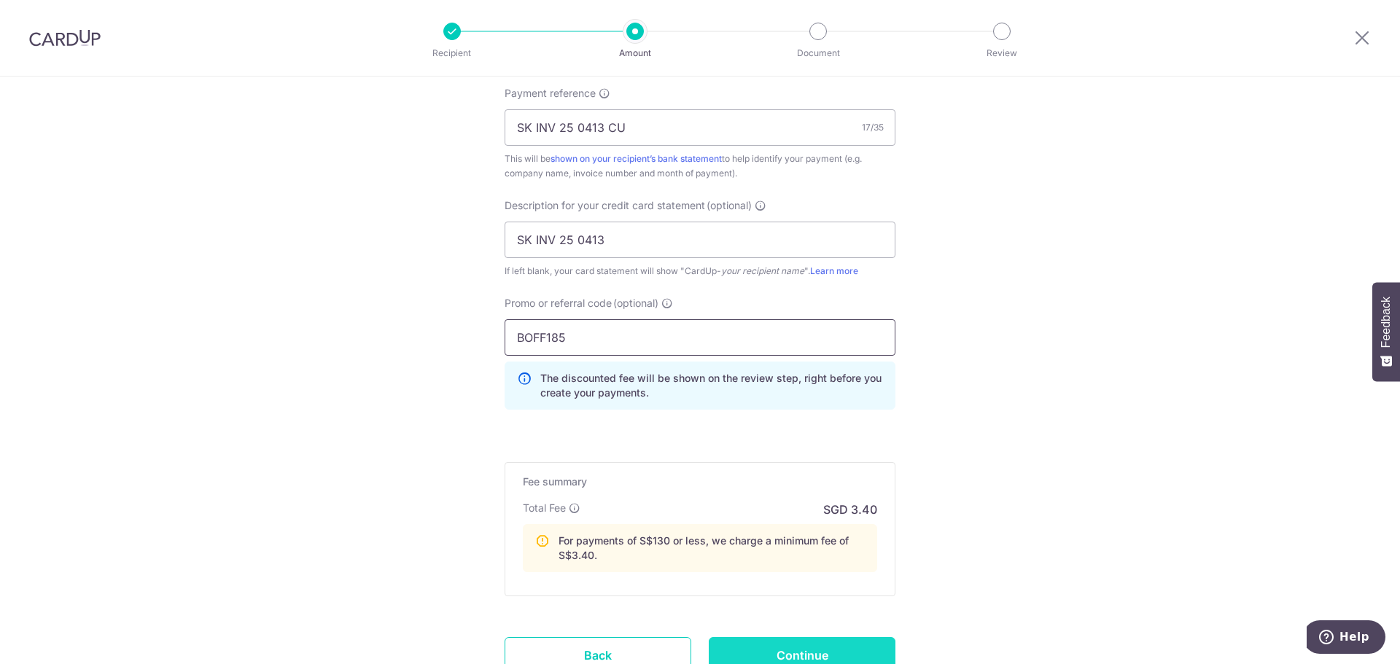
type input "BOFF185"
click at [812, 649] on input "Continue" at bounding box center [802, 655] width 187 height 36
type input "Create Schedule"
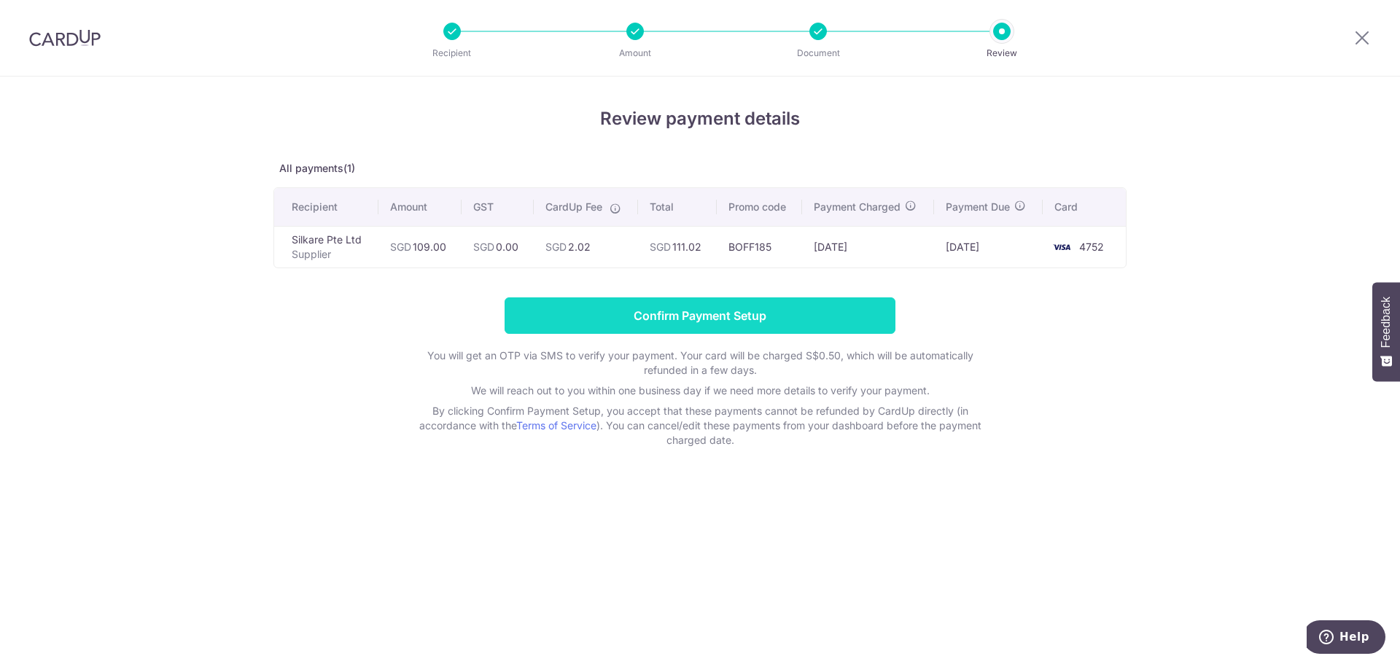
click at [714, 316] on input "Confirm Payment Setup" at bounding box center [700, 315] width 391 height 36
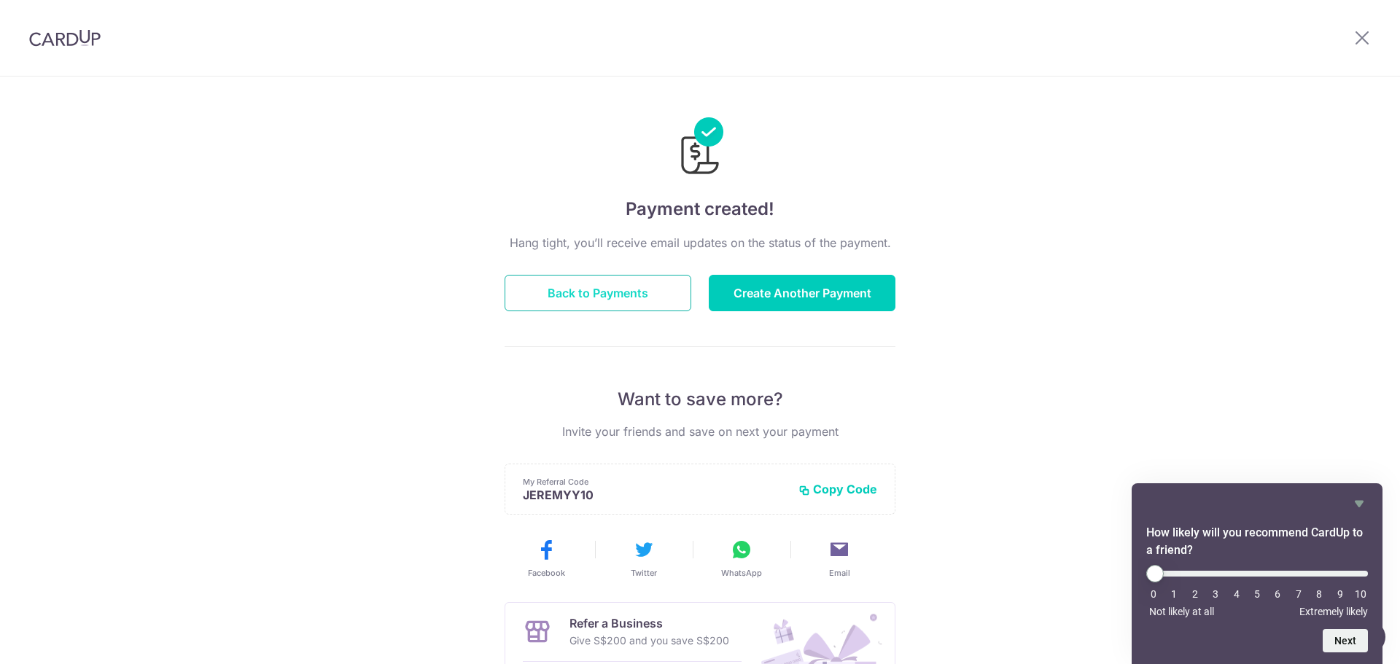
click at [655, 305] on button "Back to Payments" at bounding box center [598, 293] width 187 height 36
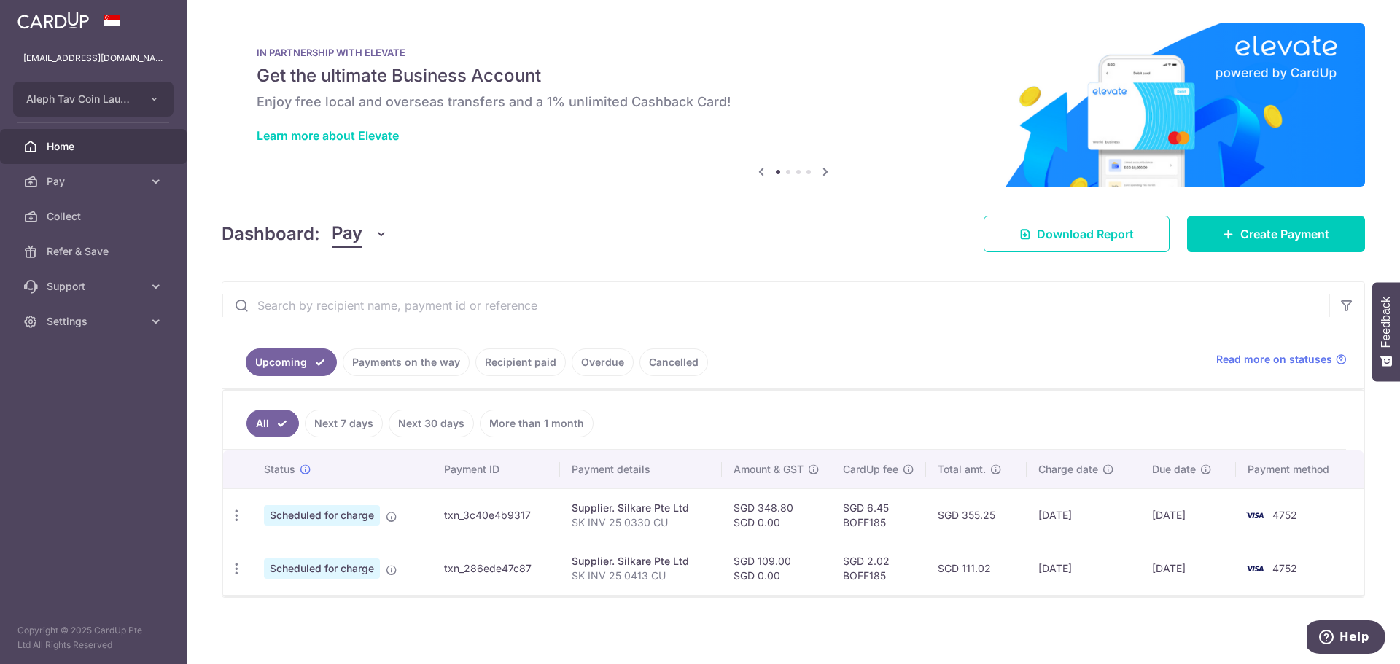
scroll to position [2, 0]
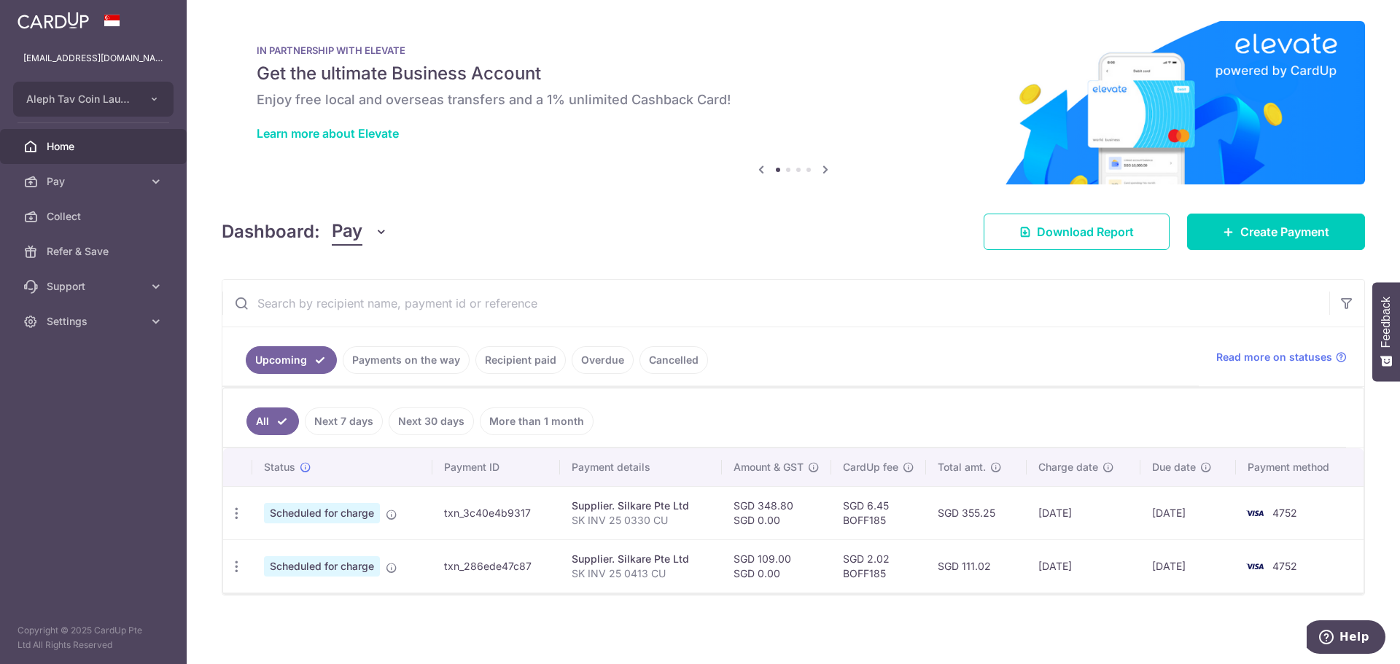
click at [436, 359] on link "Payments on the way" at bounding box center [406, 360] width 127 height 28
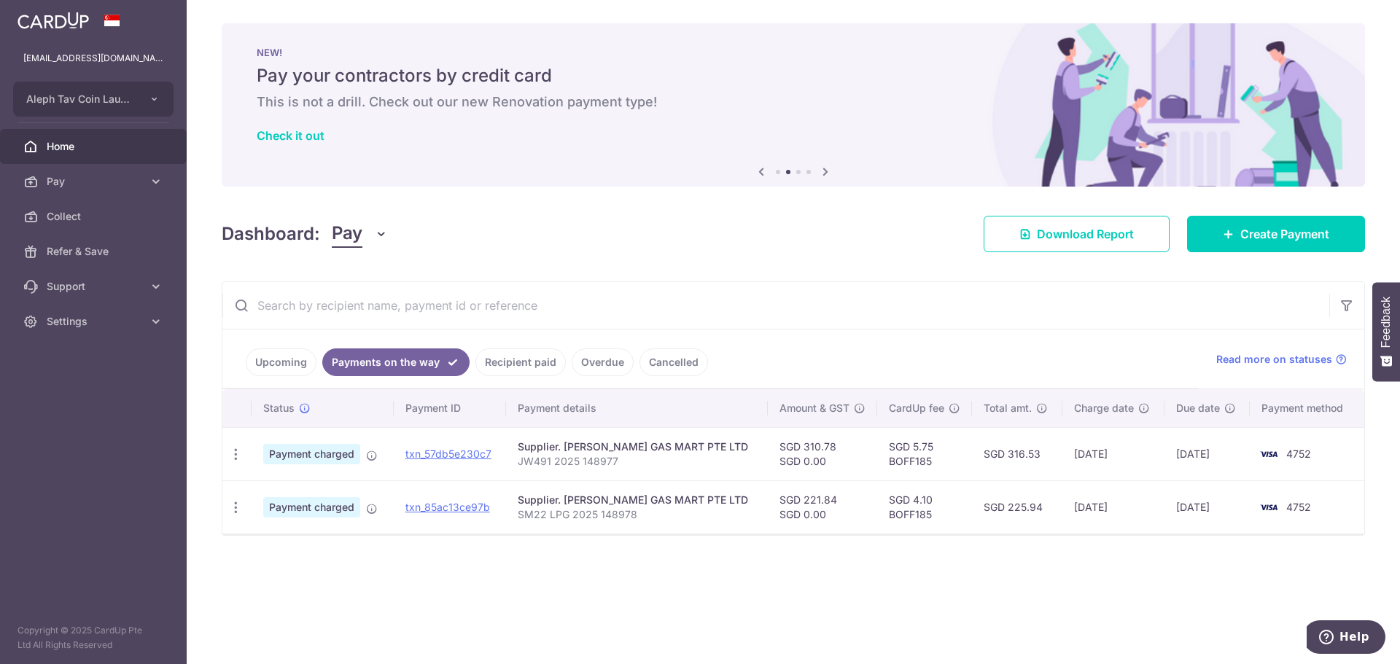
click at [507, 368] on link "Recipient paid" at bounding box center [520, 362] width 90 height 28
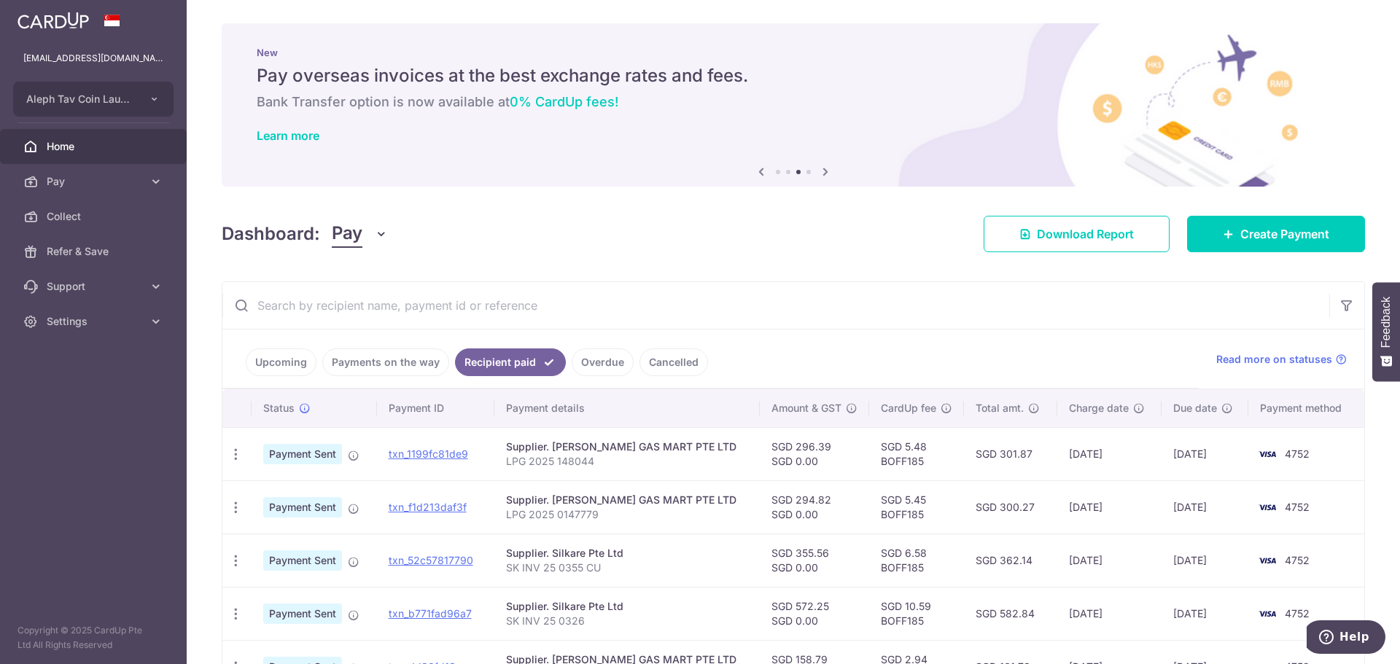
click at [298, 365] on link "Upcoming" at bounding box center [281, 362] width 71 height 28
